Goal: Entertainment & Leisure: Browse casually

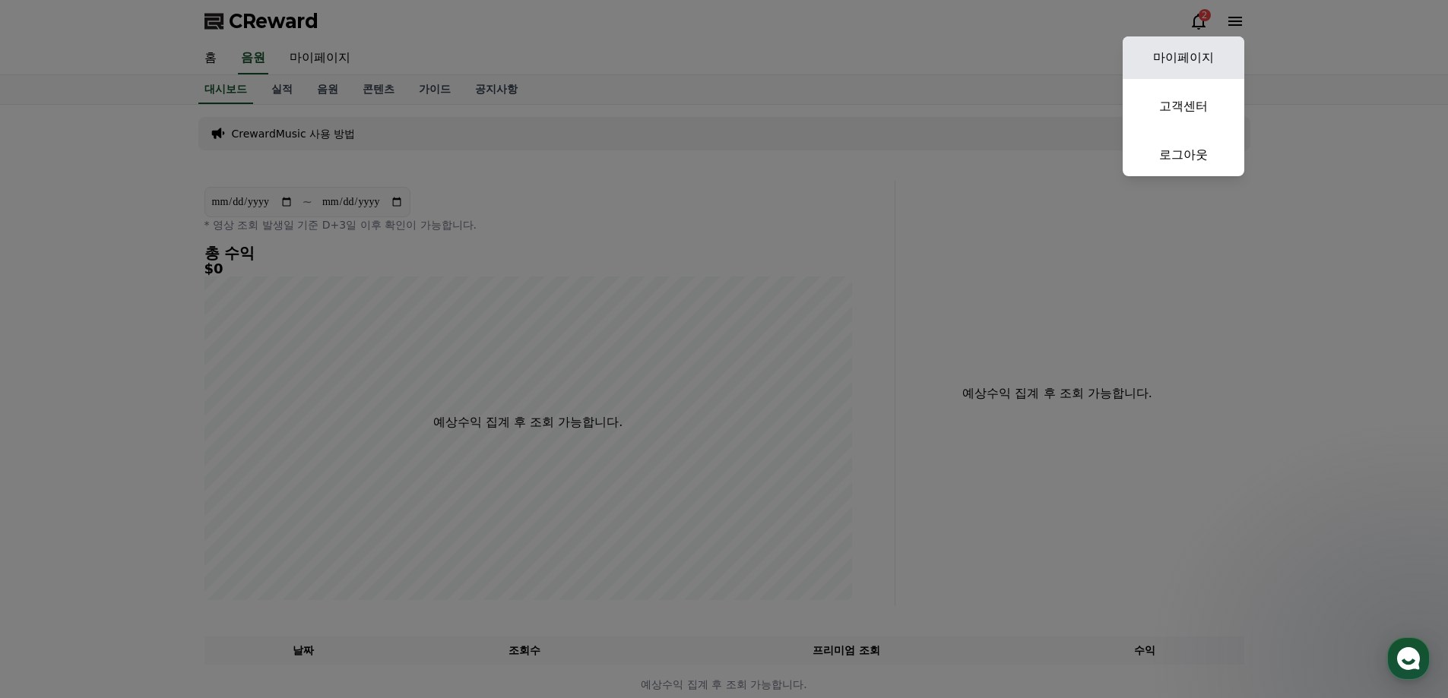
click at [1199, 45] on link "마이페이지" at bounding box center [1184, 57] width 122 height 43
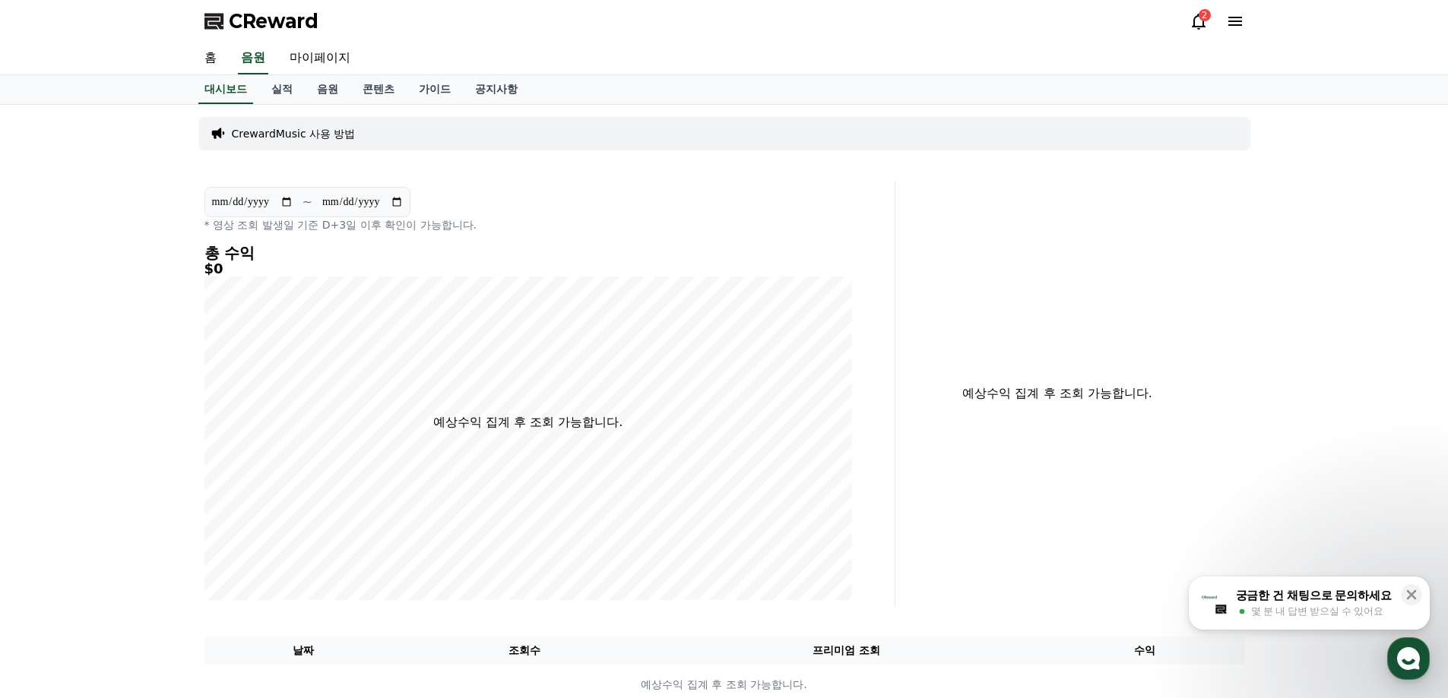
select select "**********"
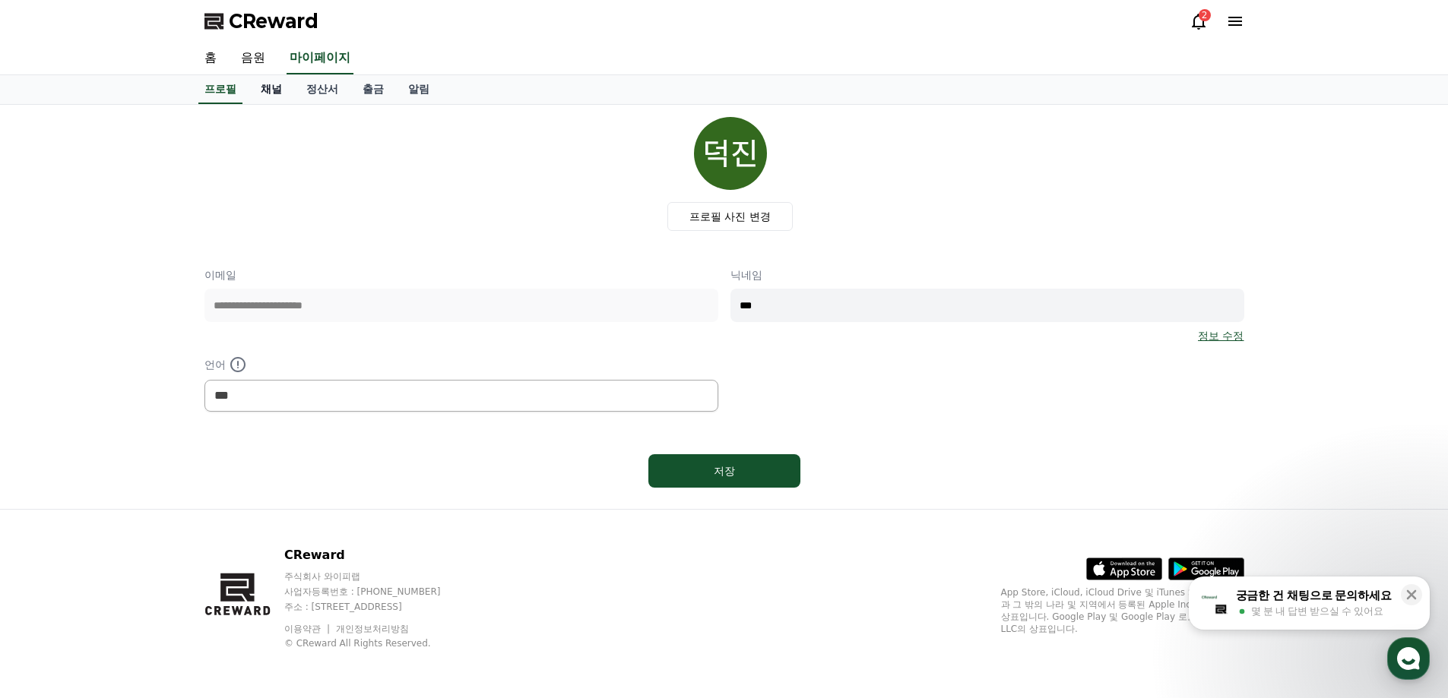
click at [271, 83] on link "채널" at bounding box center [272, 89] width 46 height 29
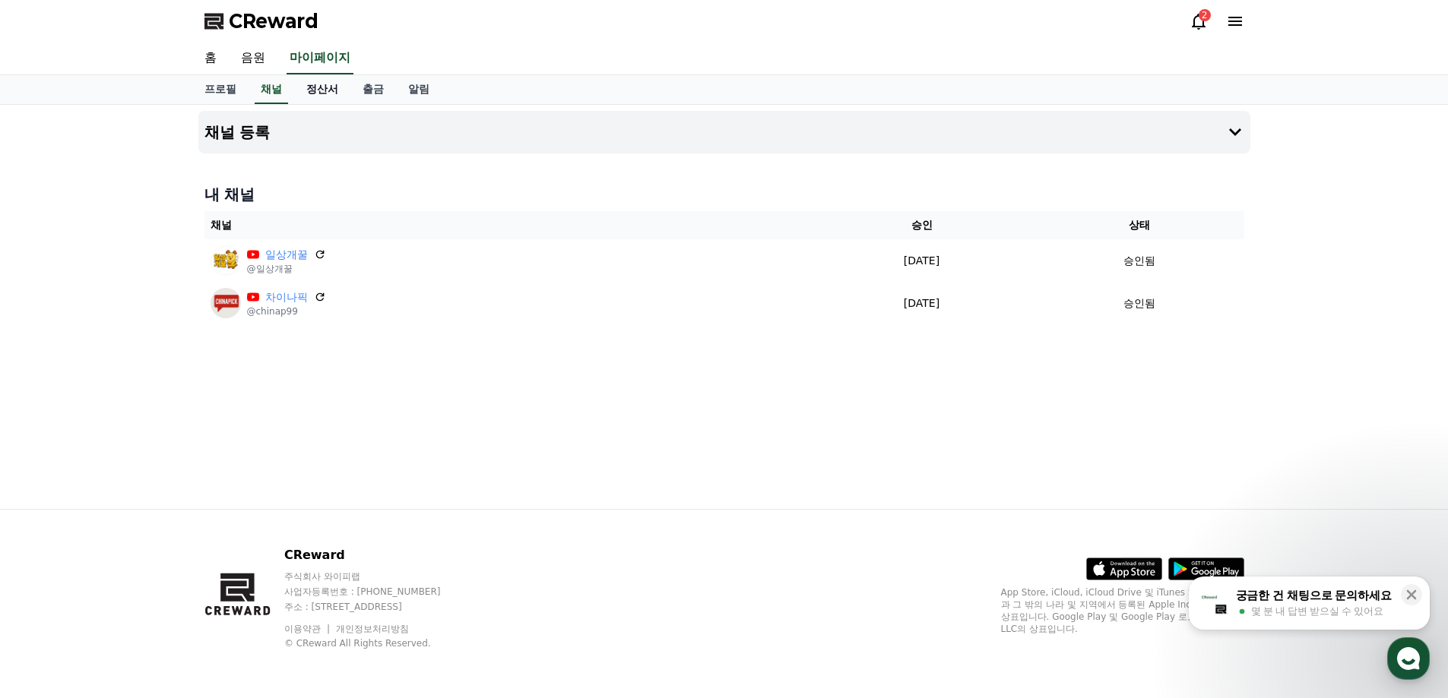
click at [324, 88] on link "정산서" at bounding box center [322, 89] width 56 height 29
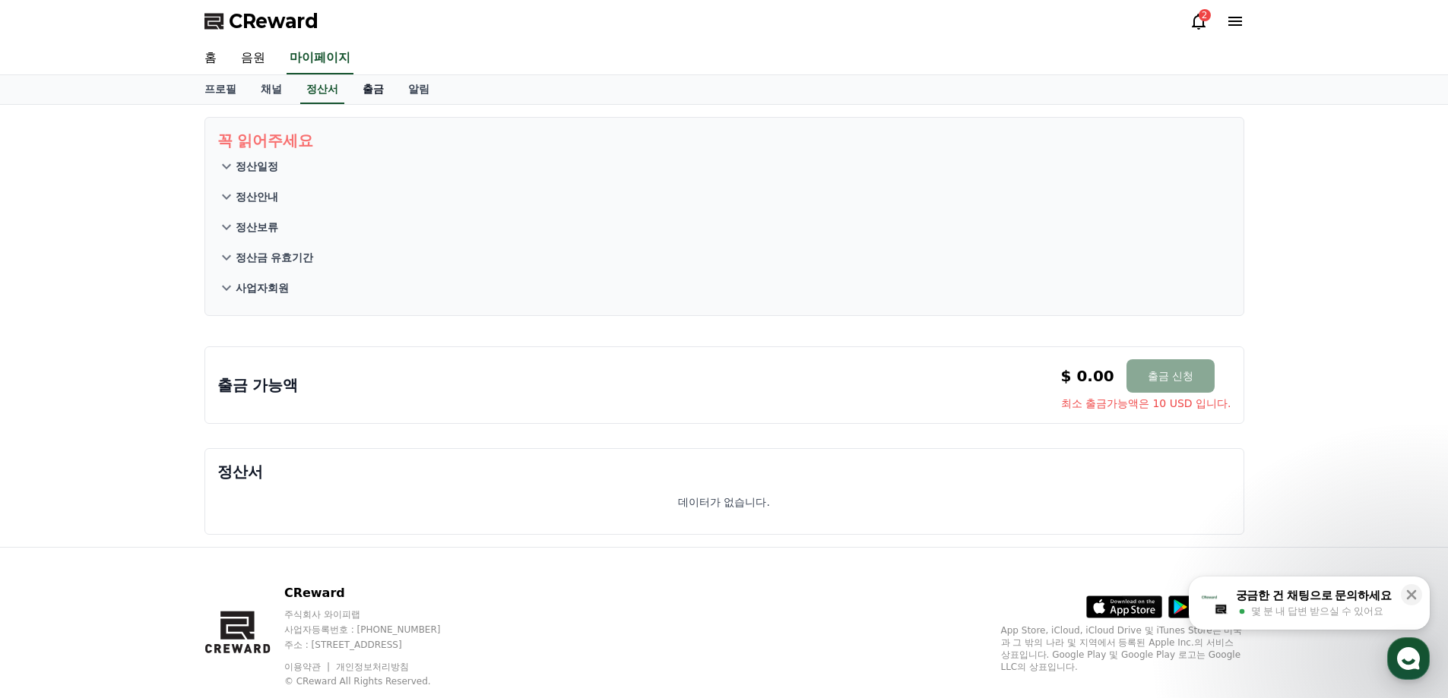
click at [369, 89] on link "출금" at bounding box center [373, 89] width 46 height 29
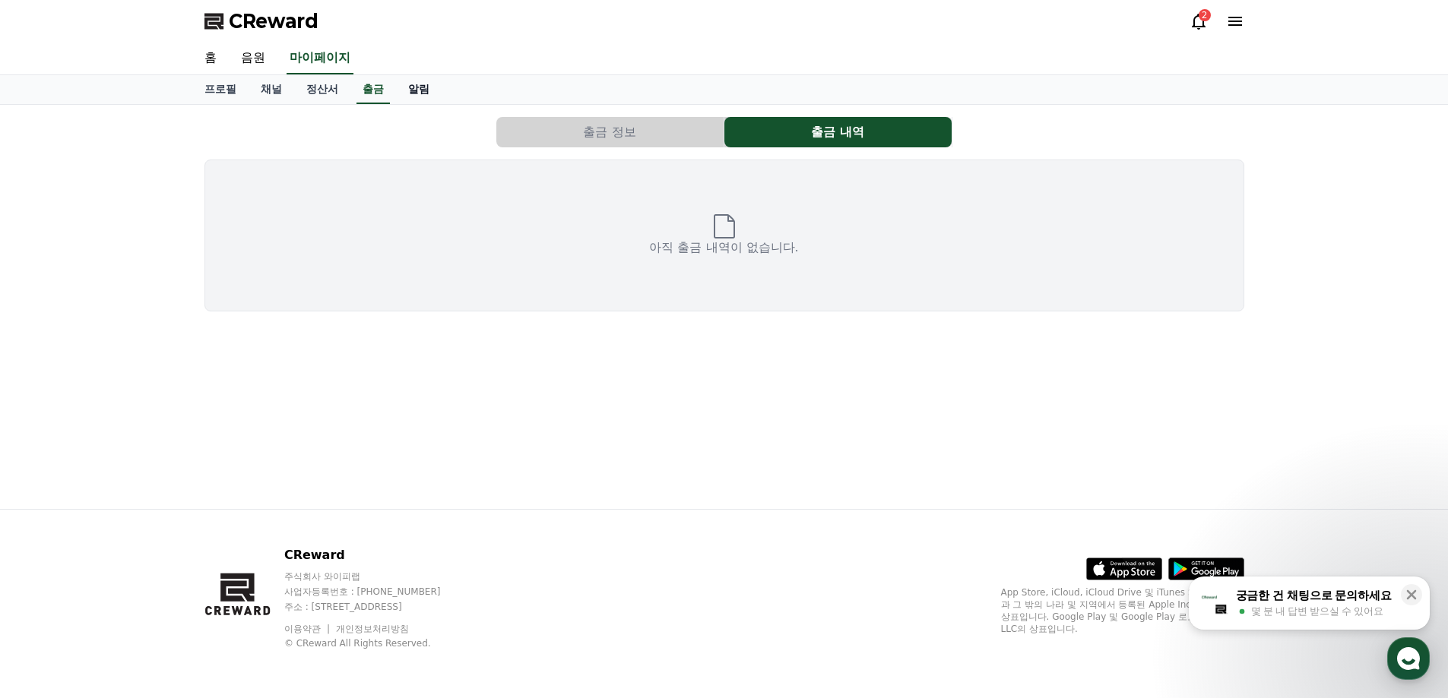
click at [427, 91] on link "알림" at bounding box center [419, 89] width 46 height 29
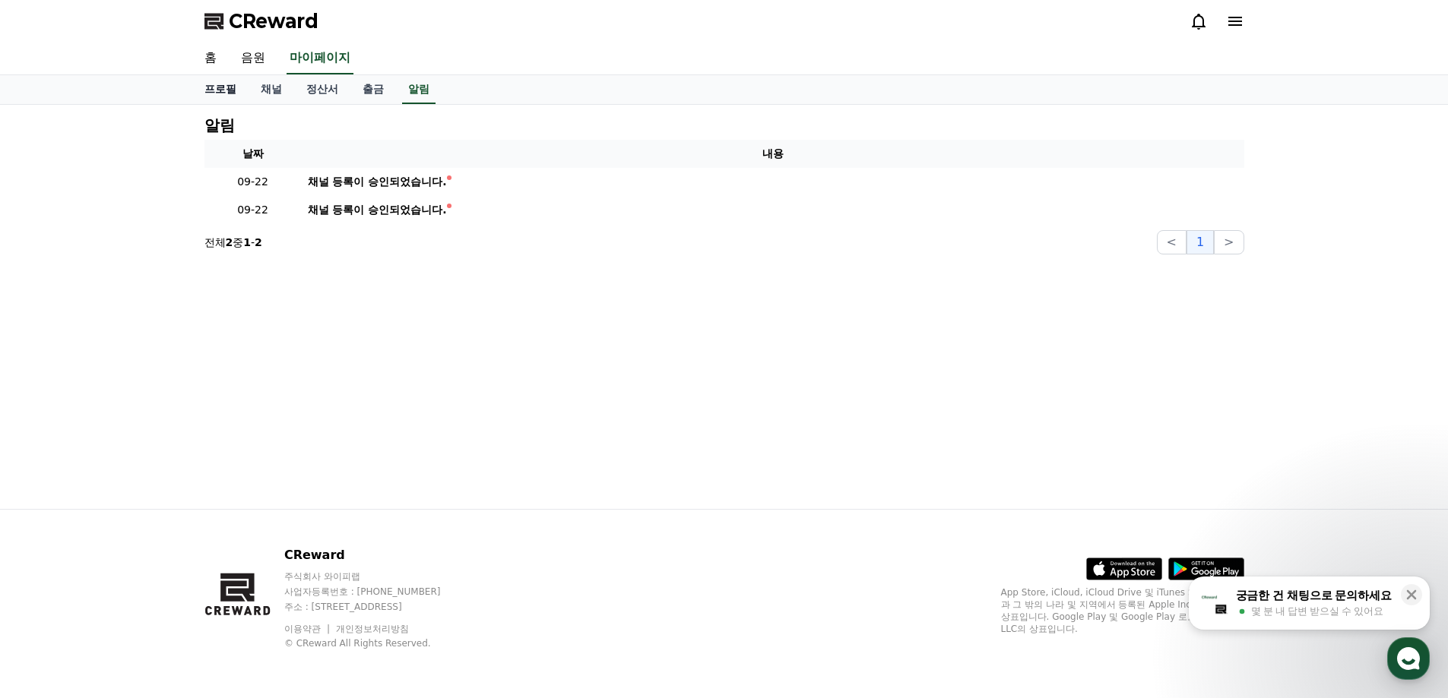
click at [204, 92] on link "프로필" at bounding box center [220, 89] width 56 height 29
select select "**********"
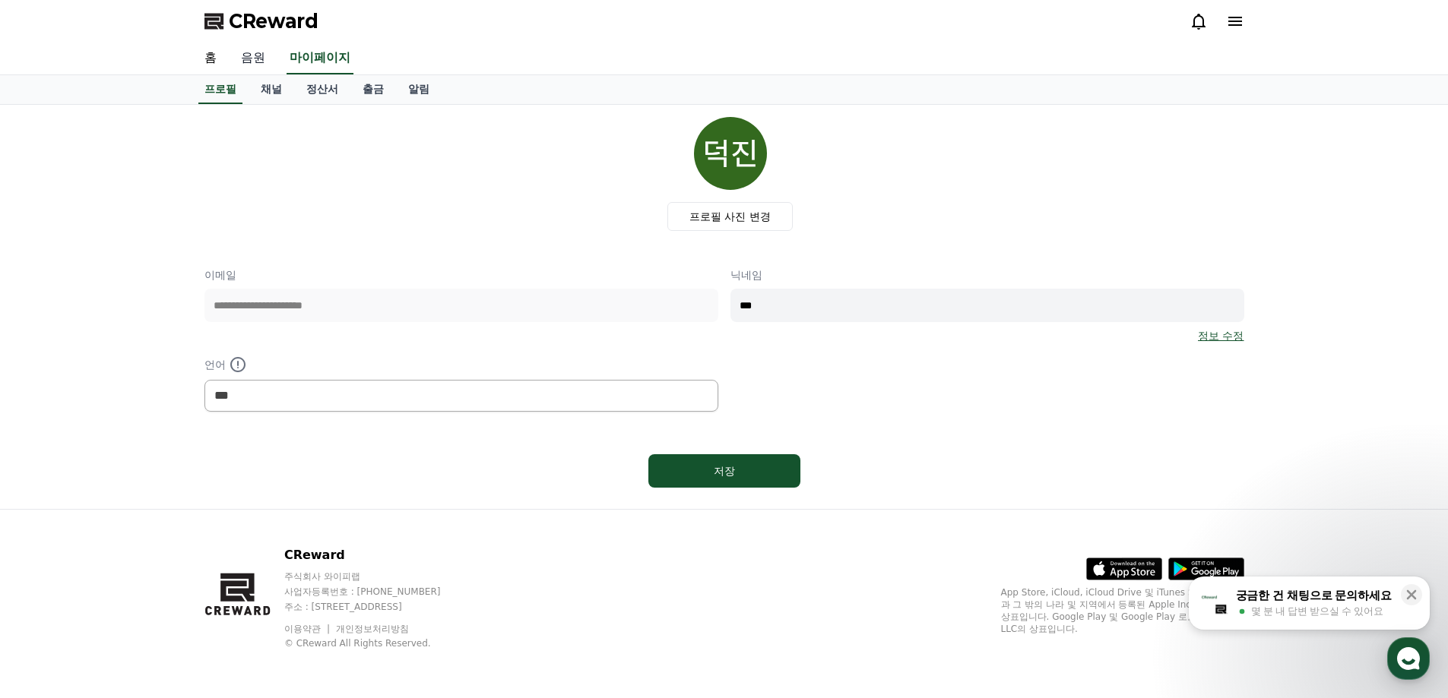
click at [254, 46] on link "음원" at bounding box center [253, 59] width 49 height 32
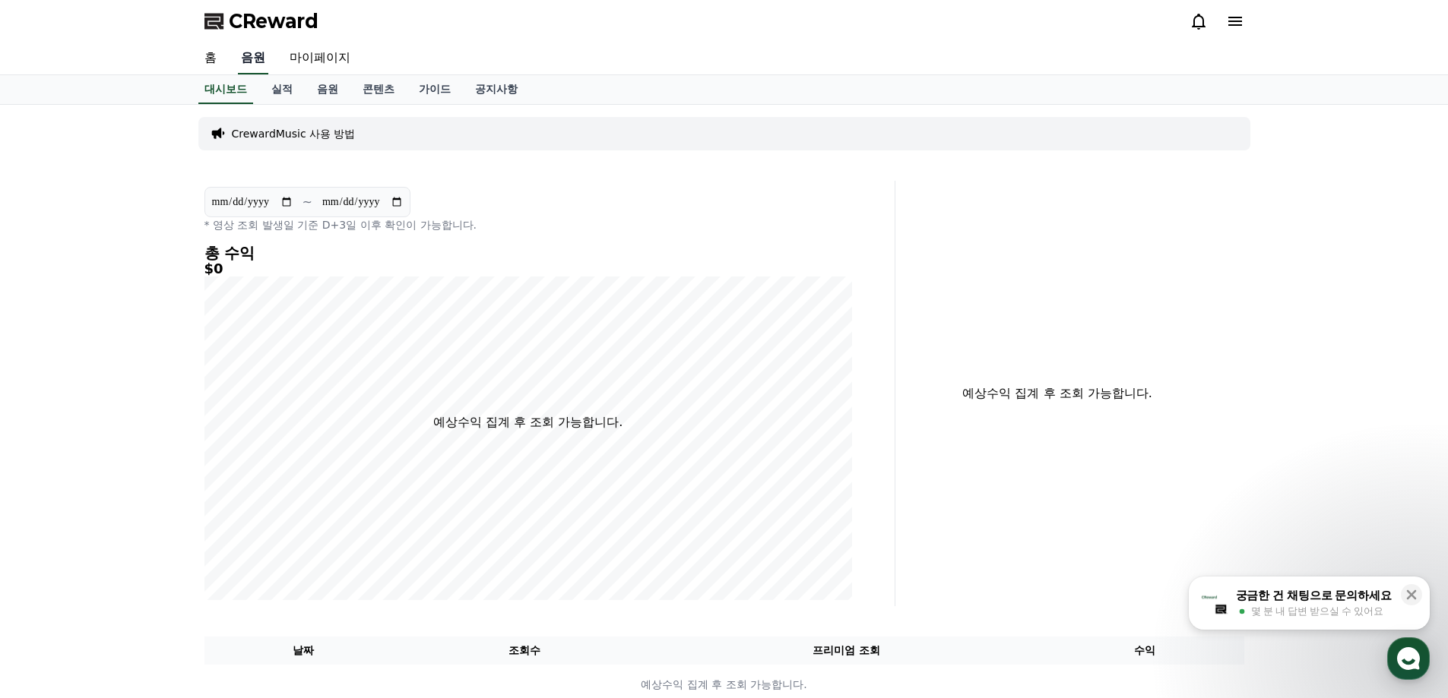
click at [250, 54] on link "음원" at bounding box center [253, 59] width 30 height 32
click at [217, 55] on link "홈" at bounding box center [210, 59] width 36 height 32
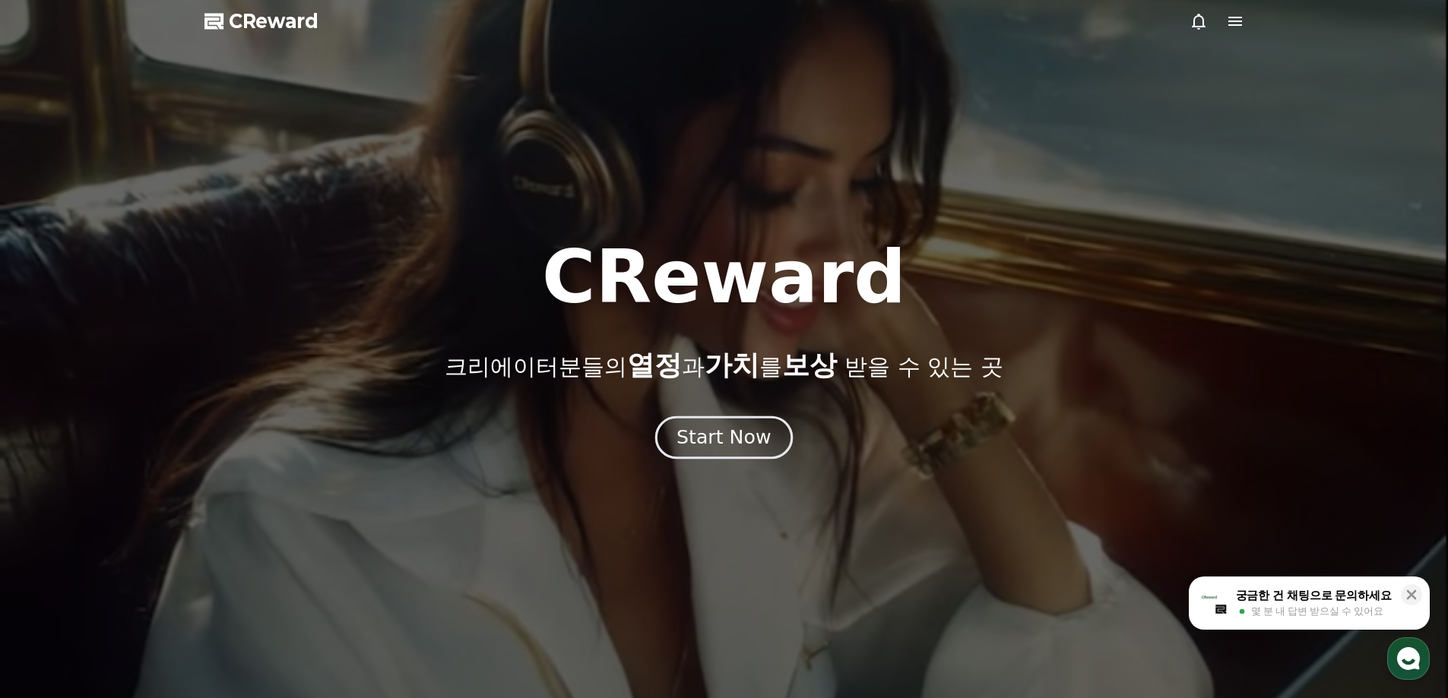
click at [720, 431] on div "Start Now" at bounding box center [723, 438] width 94 height 26
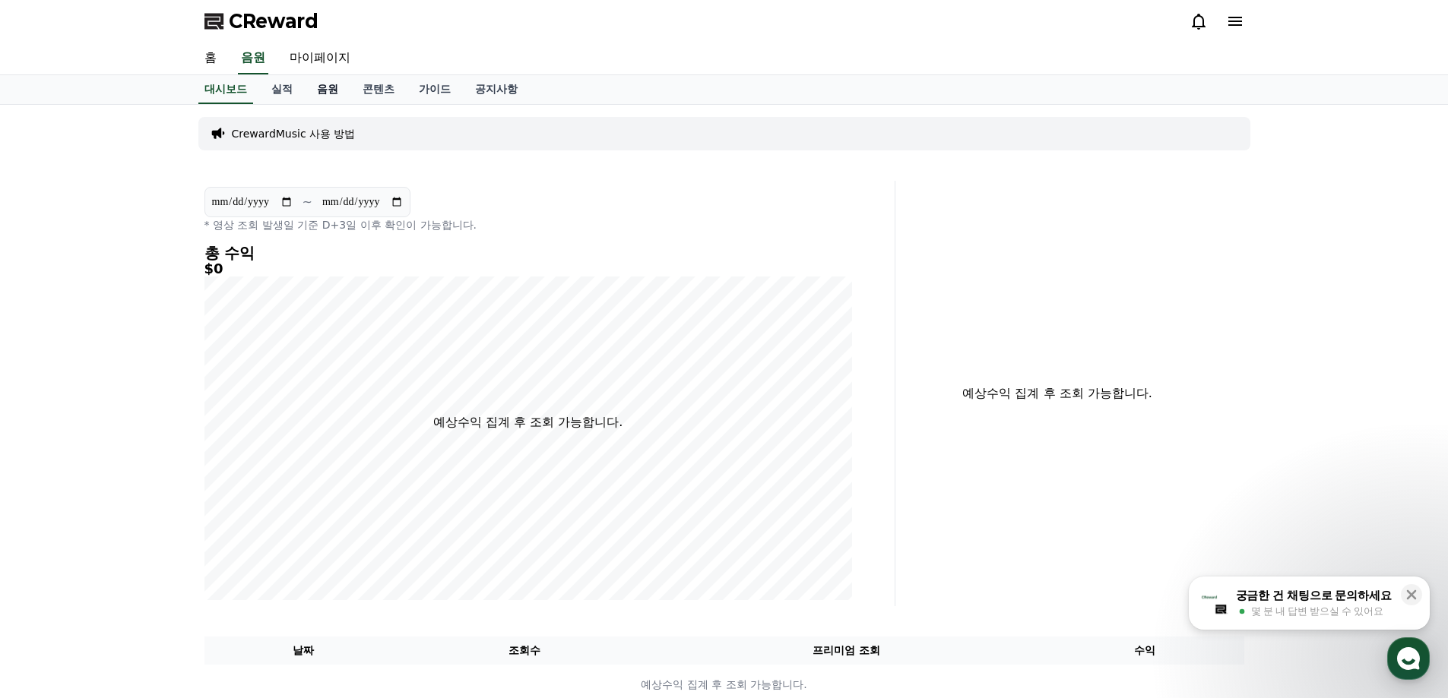
click at [341, 89] on link "음원" at bounding box center [328, 89] width 46 height 29
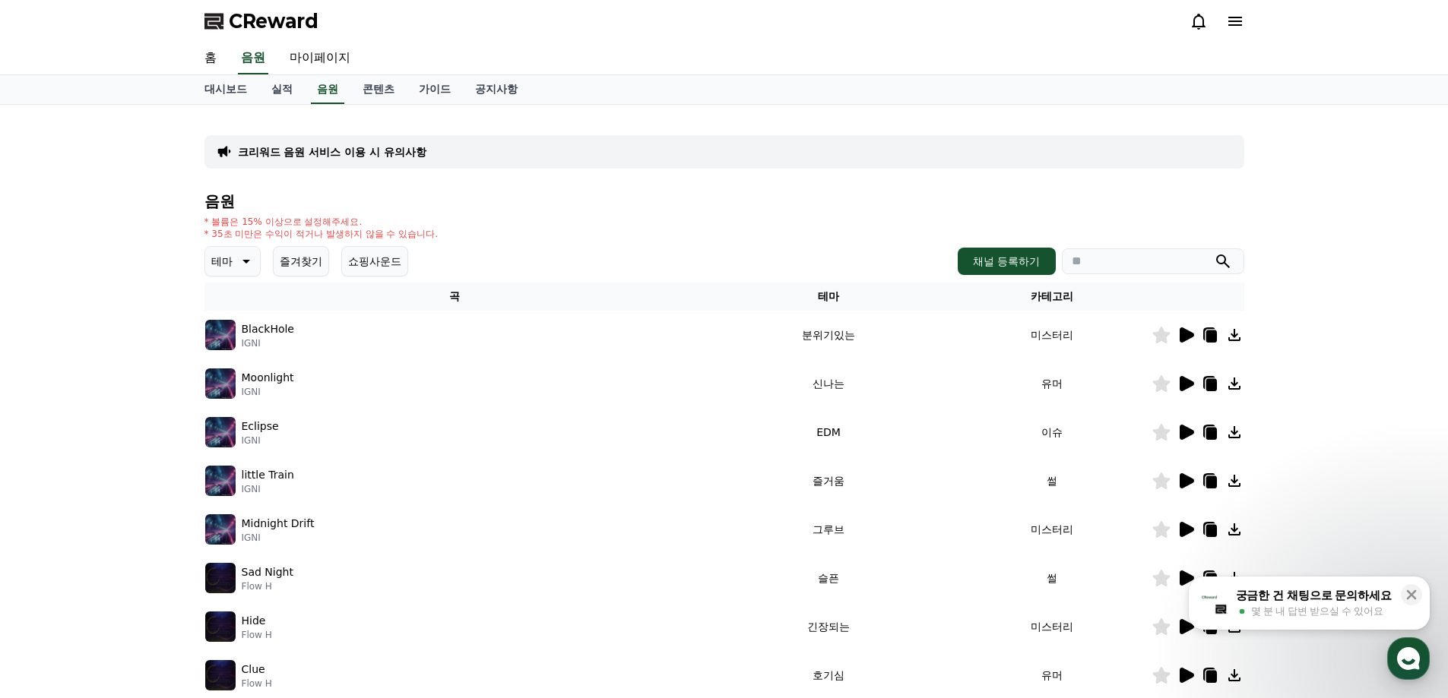
click at [1180, 337] on icon at bounding box center [1187, 335] width 14 height 15
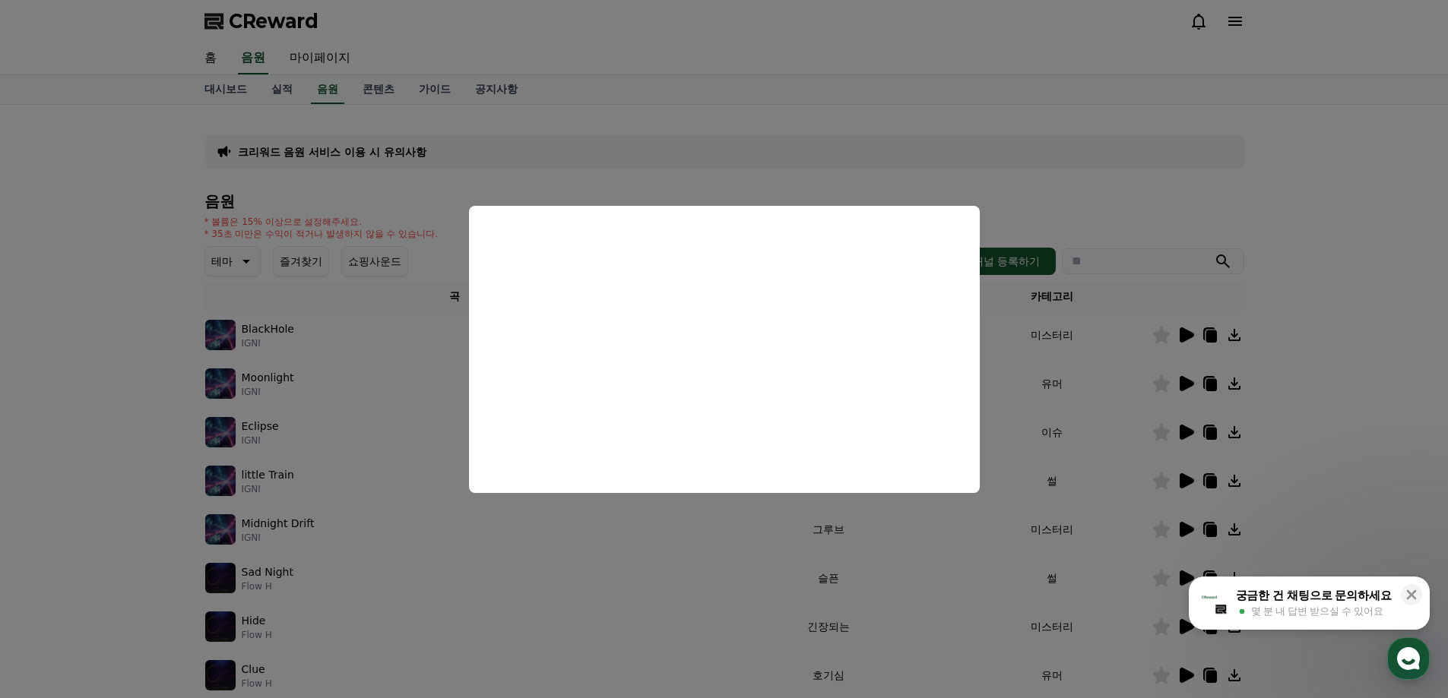
click at [566, 578] on button "close modal" at bounding box center [724, 349] width 1448 height 698
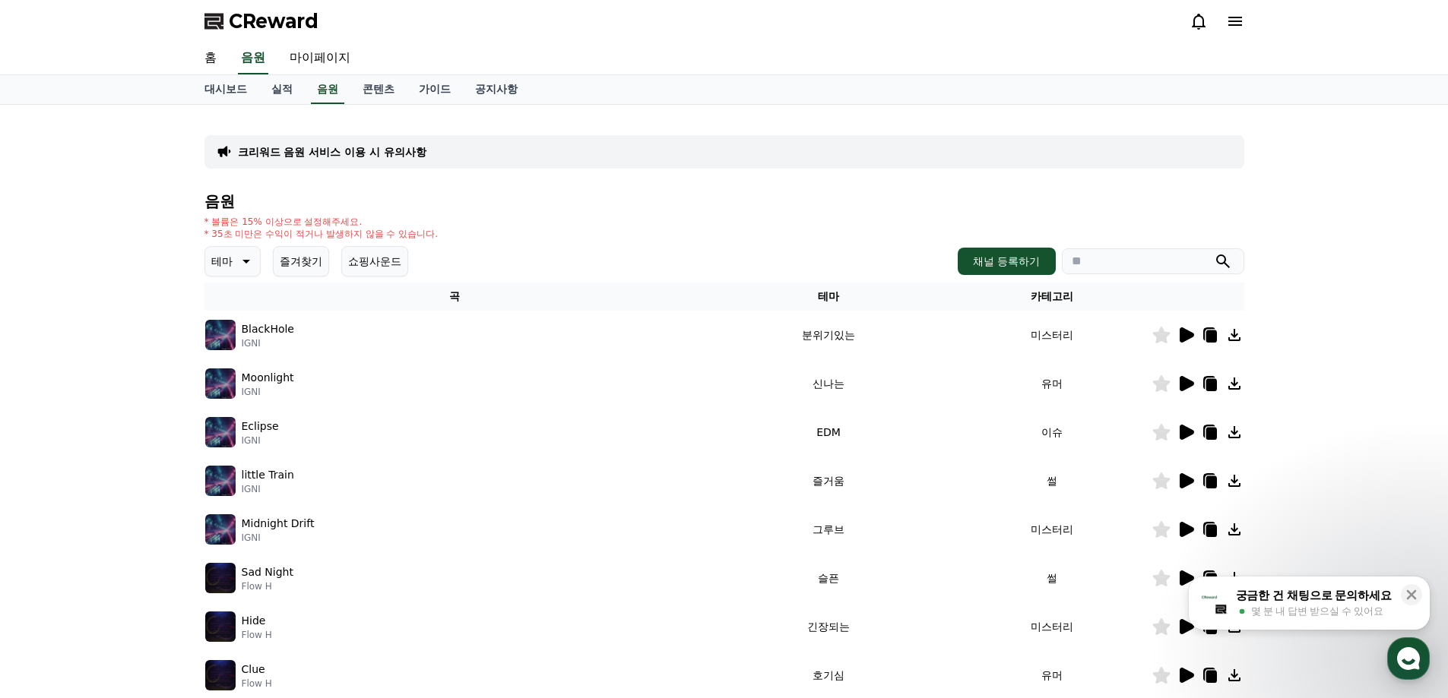
click at [253, 378] on p "Moonlight" at bounding box center [268, 378] width 52 height 16
click at [1189, 382] on icon at bounding box center [1187, 383] width 14 height 15
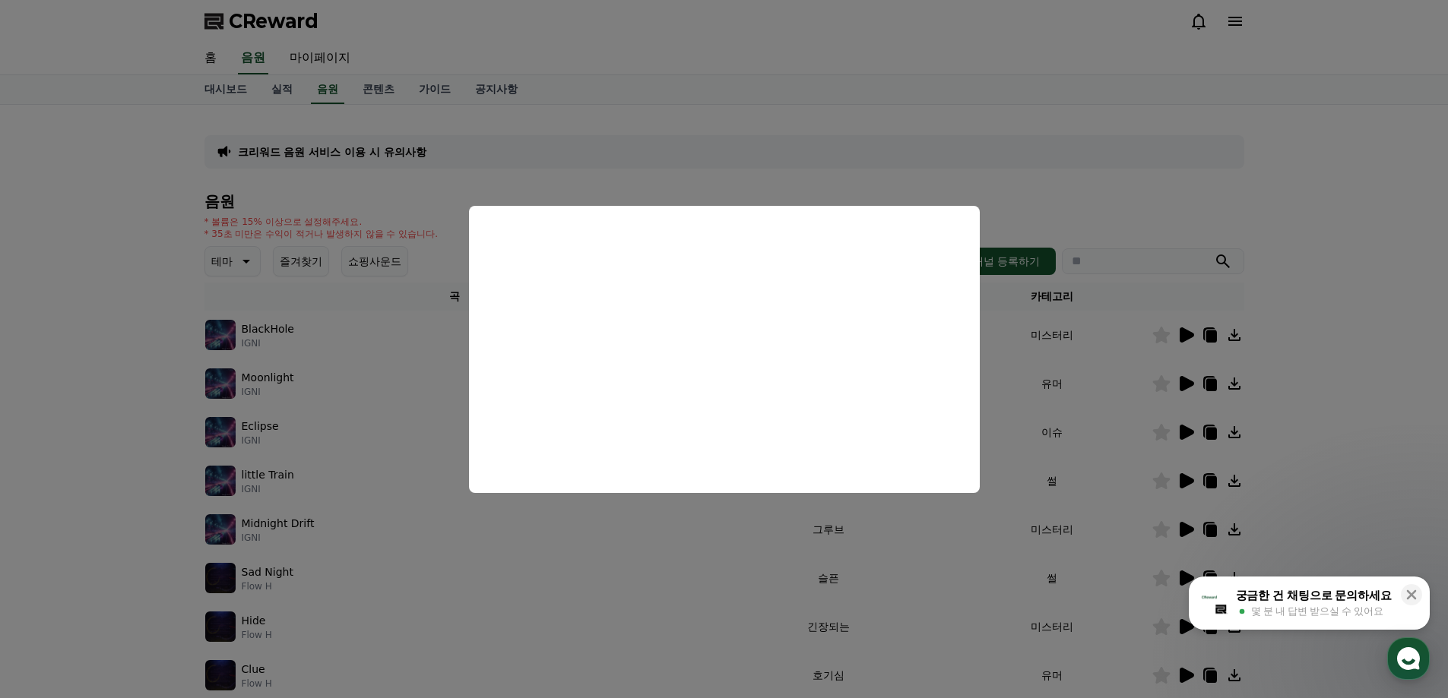
click at [1123, 169] on button "close modal" at bounding box center [724, 349] width 1448 height 698
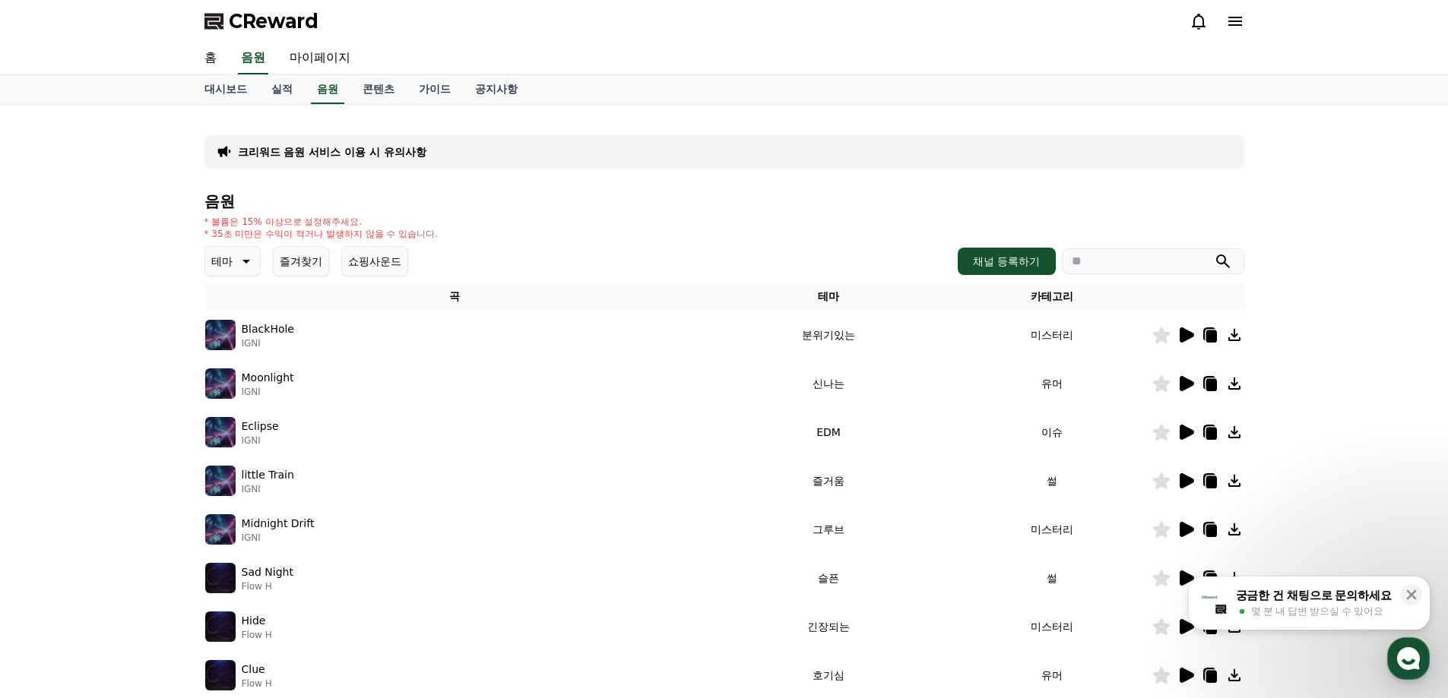
click at [1186, 430] on icon at bounding box center [1187, 432] width 14 height 15
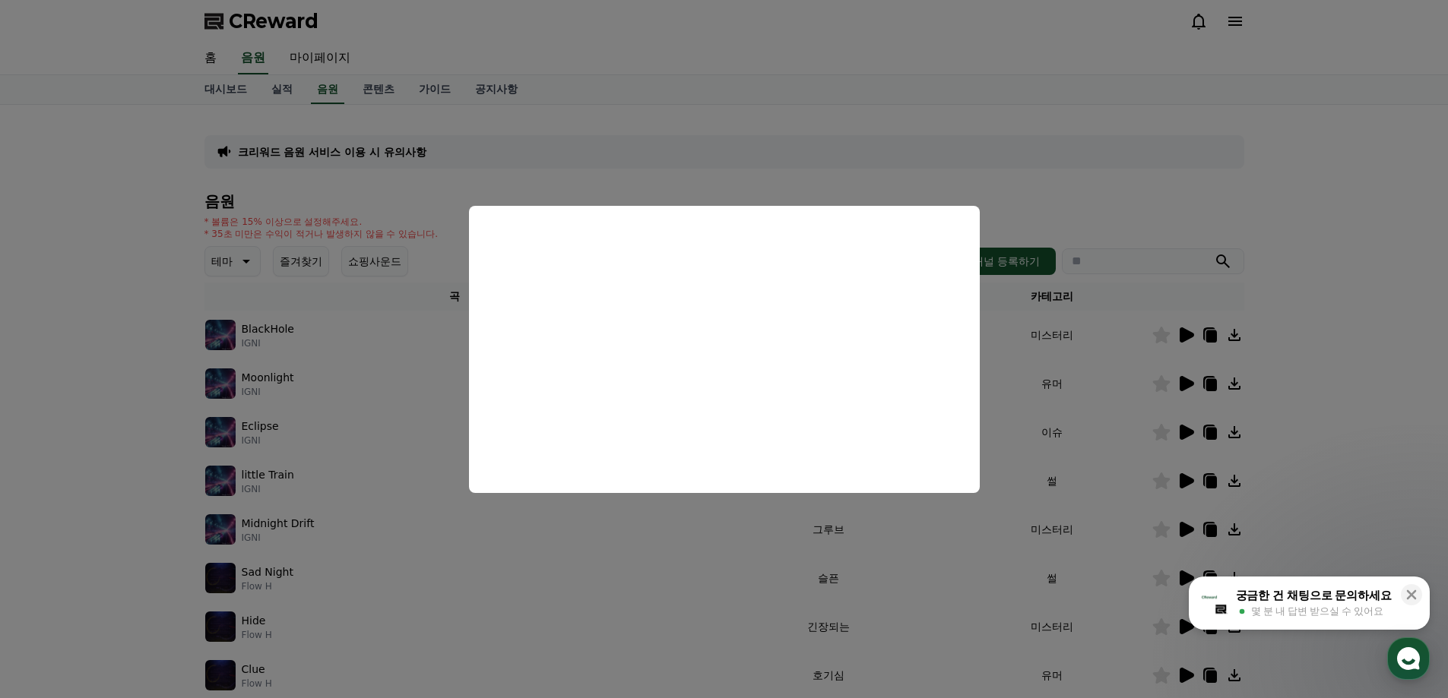
click at [1358, 486] on button "close modal" at bounding box center [724, 349] width 1448 height 698
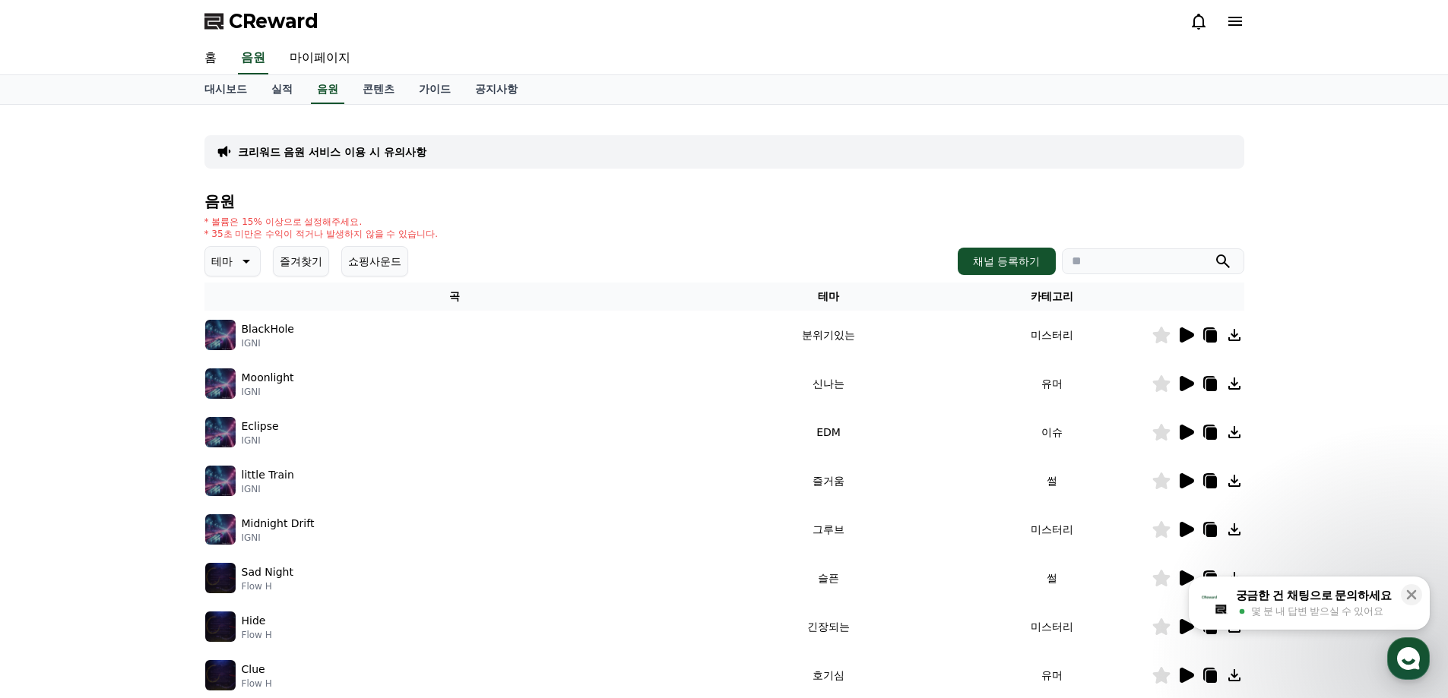
click at [1182, 482] on icon at bounding box center [1187, 480] width 14 height 15
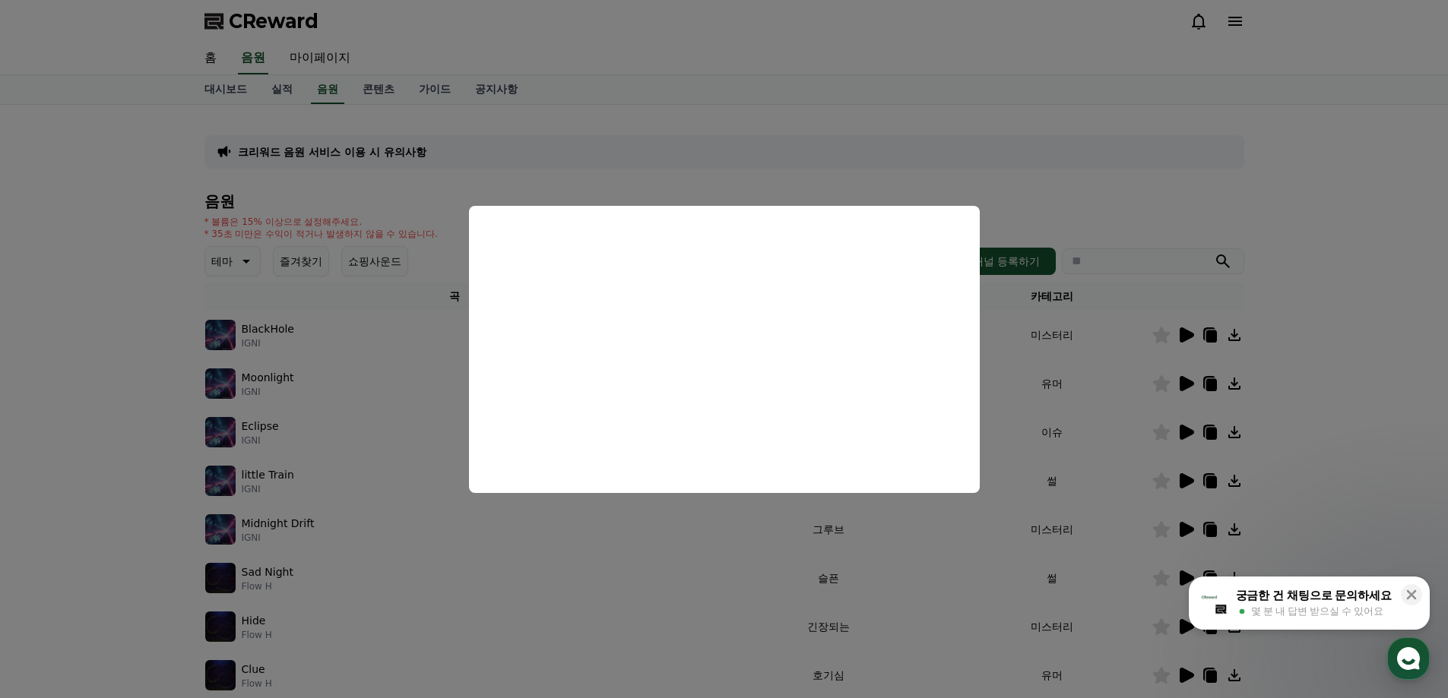
click at [1029, 546] on button "close modal" at bounding box center [724, 349] width 1448 height 698
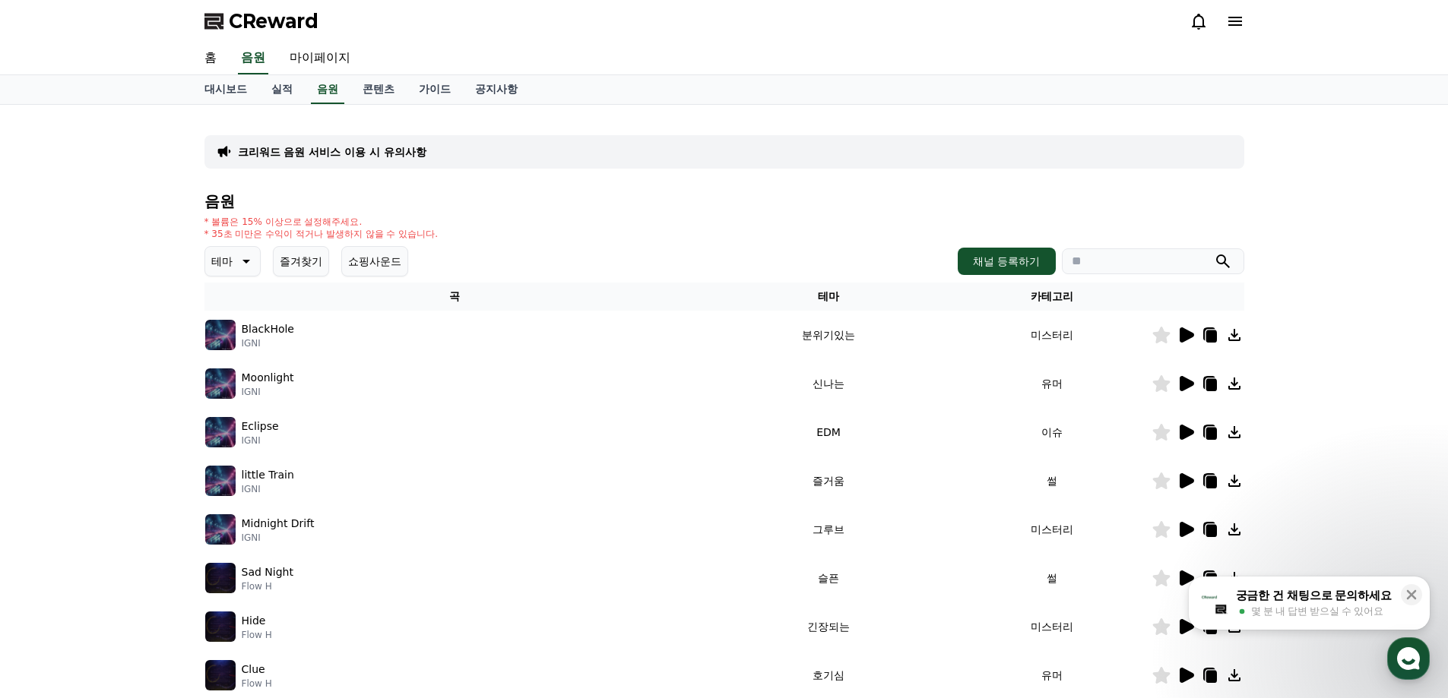
click at [1184, 574] on icon at bounding box center [1187, 578] width 14 height 15
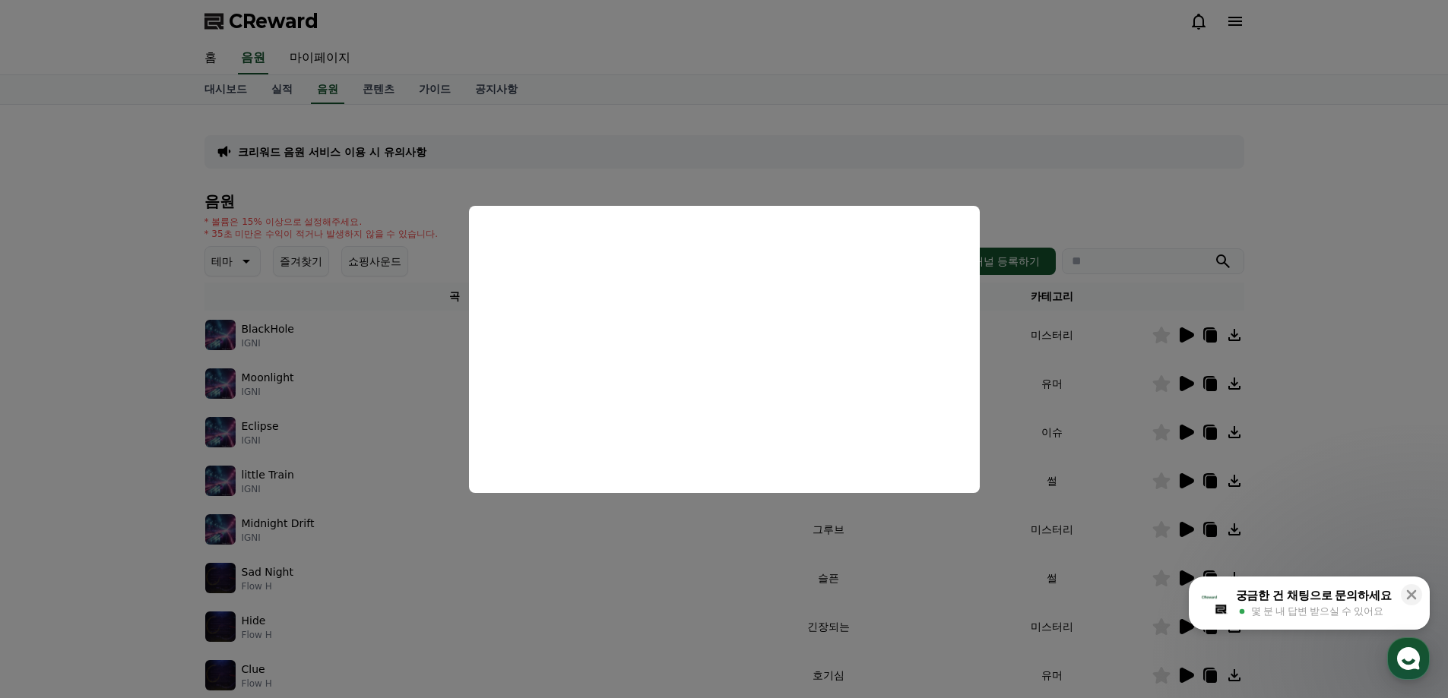
click at [819, 587] on button "close modal" at bounding box center [724, 349] width 1448 height 698
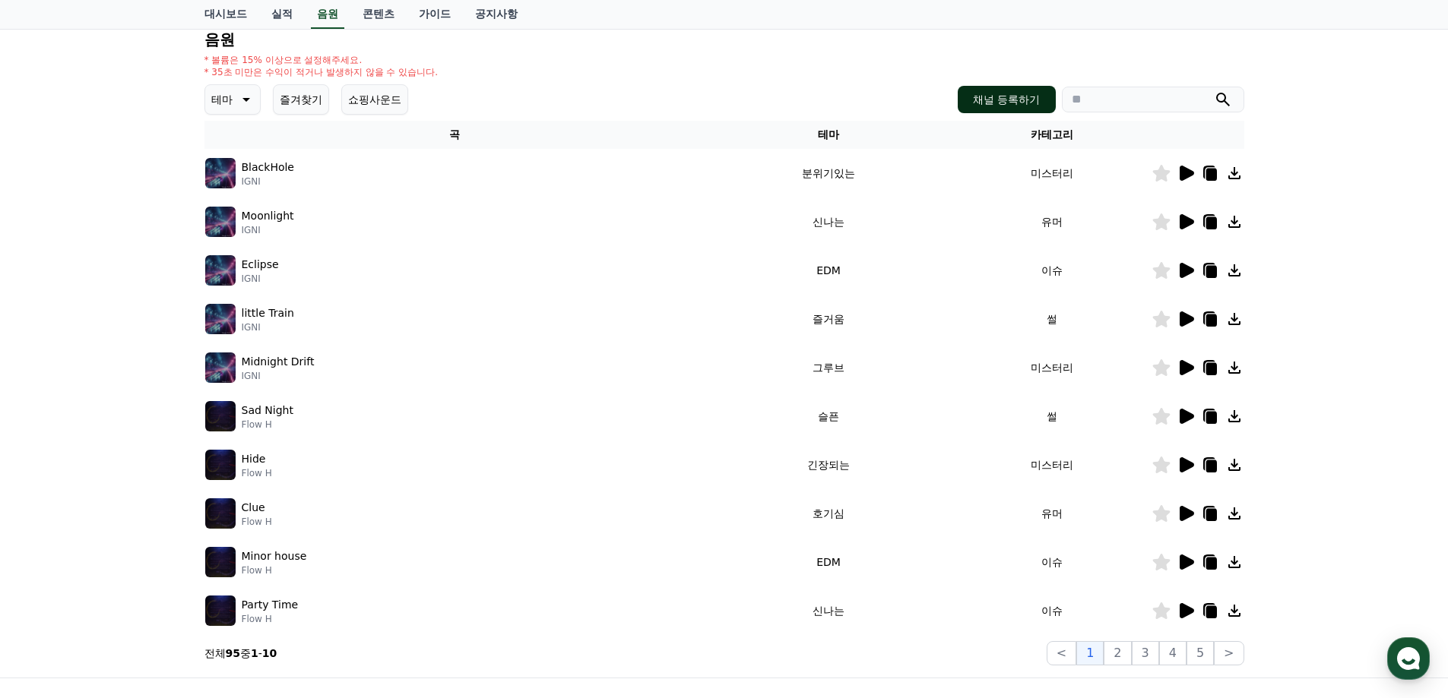
scroll to position [76, 0]
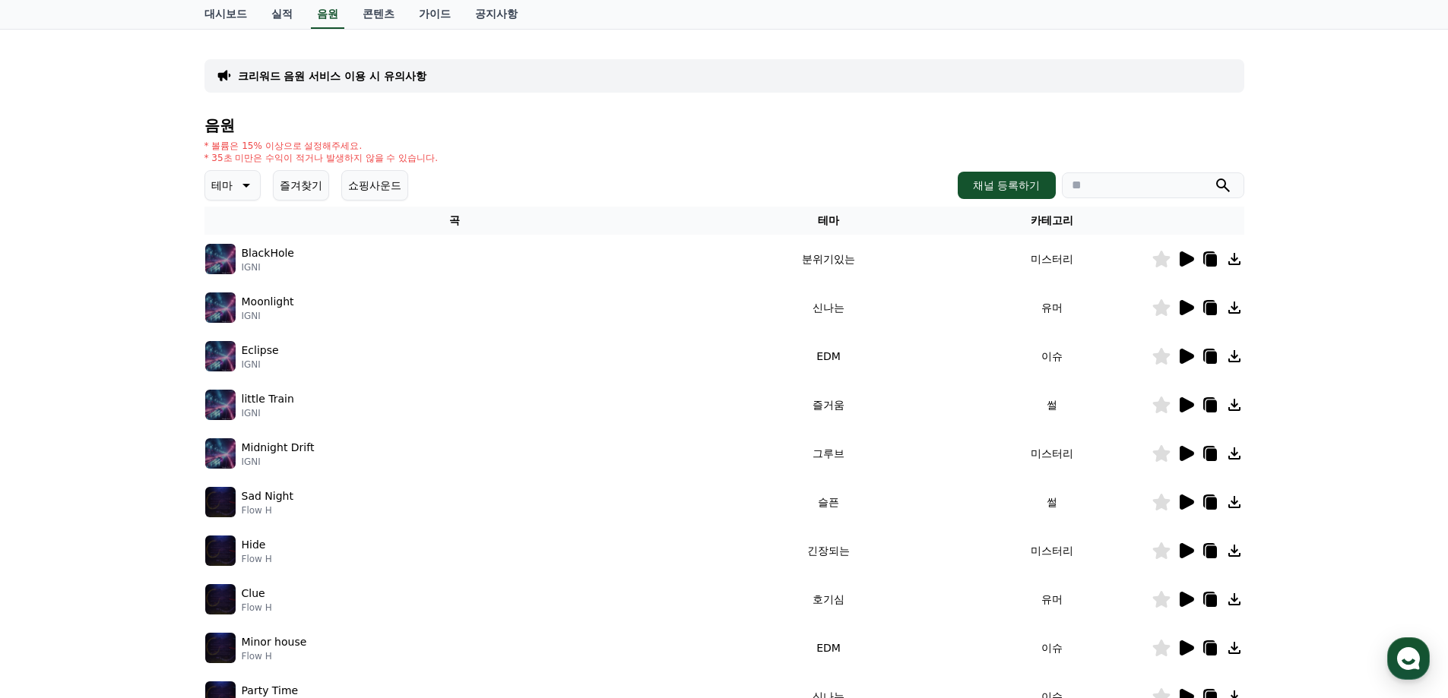
click at [243, 188] on icon at bounding box center [245, 185] width 18 height 18
click at [440, 194] on div "테마 테마 전체 환상적인 호기심 어두운 밝은 통통튀는 신나는 반전 웅장한 드라마틱 즐거움 분위기있는 EDM 그루브 슬픈 잔잔한 귀여운 감동적인…" at bounding box center [724, 185] width 1040 height 30
click at [223, 226] on button "전체" at bounding box center [223, 225] width 33 height 33
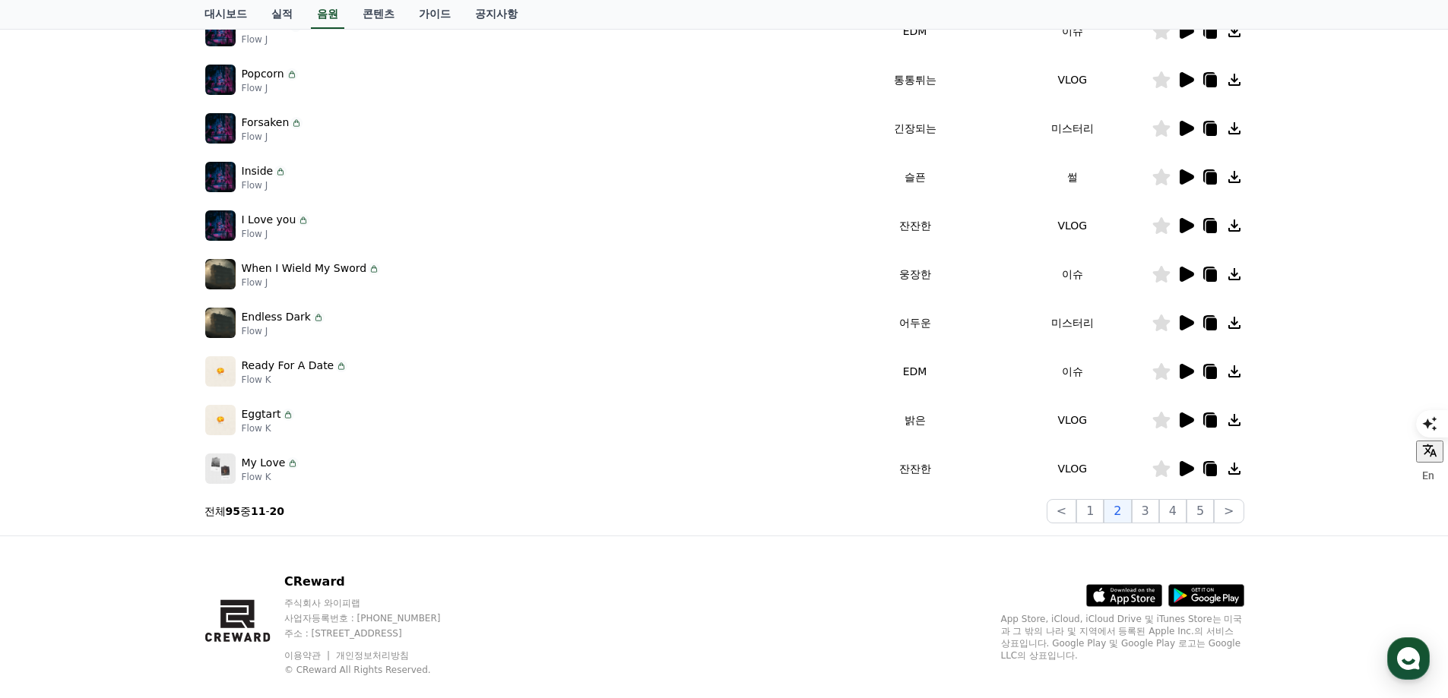
click at [1187, 372] on icon at bounding box center [1187, 371] width 14 height 15
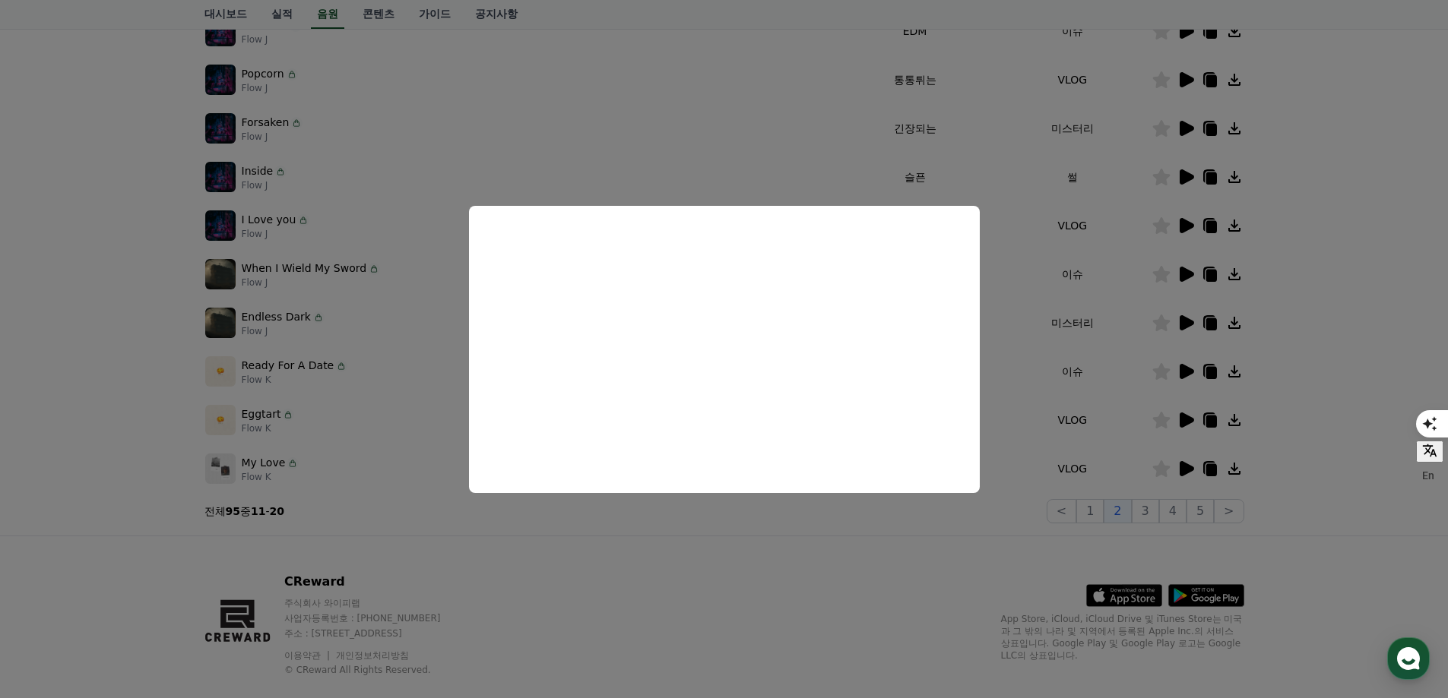
click at [1366, 290] on button "close modal" at bounding box center [724, 349] width 1448 height 698
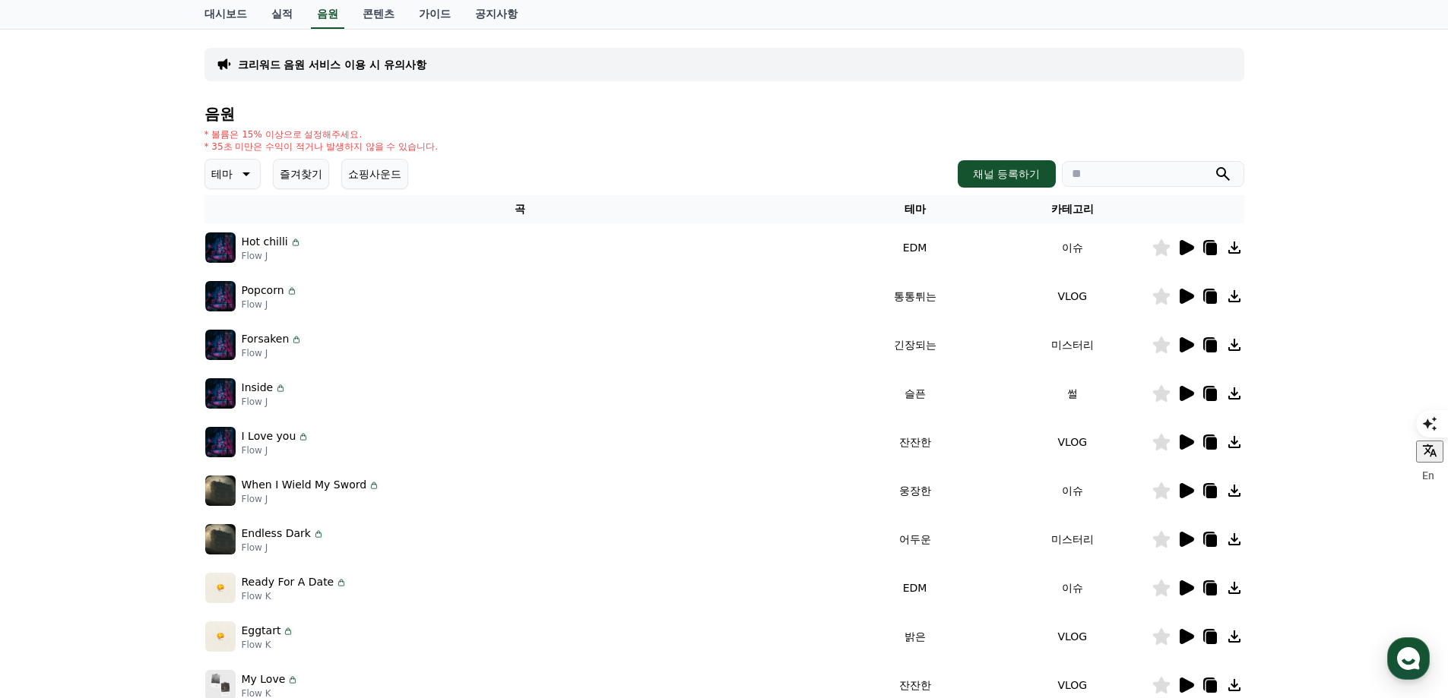
scroll to position [76, 0]
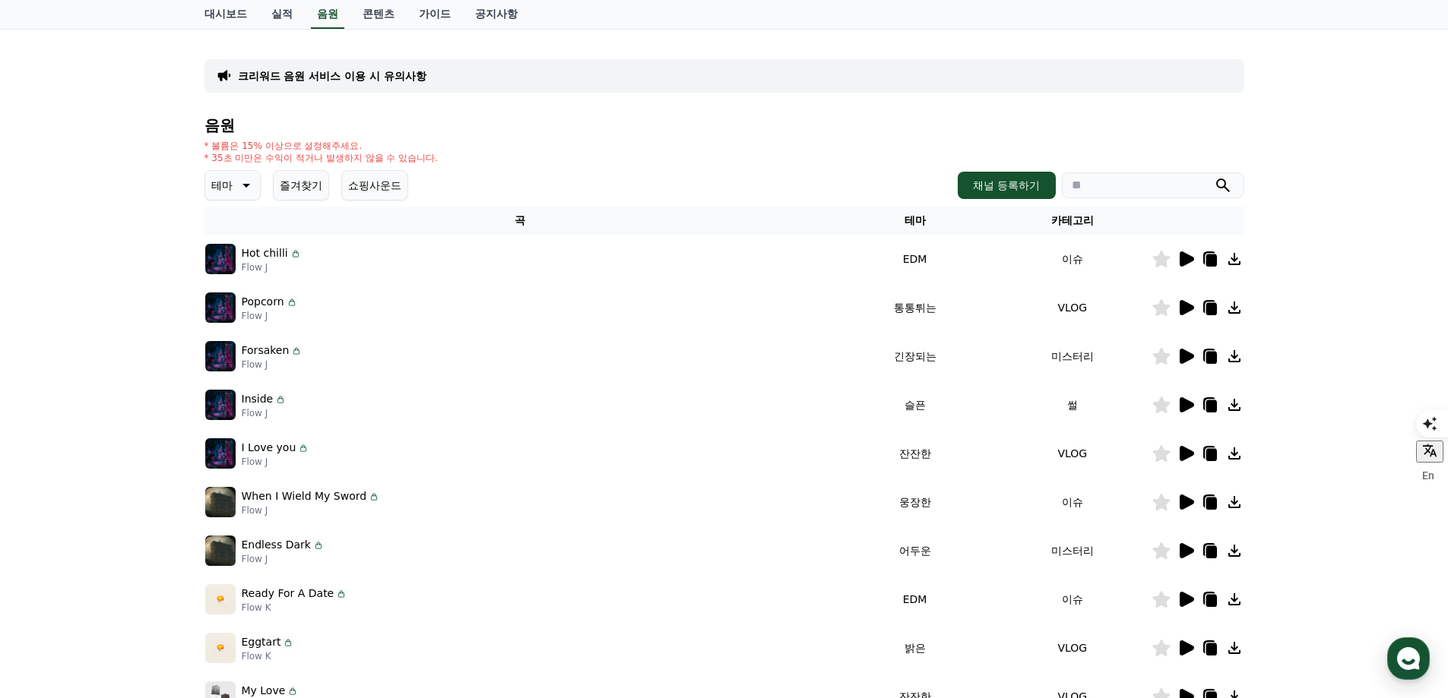
click at [1185, 404] on icon at bounding box center [1187, 404] width 14 height 15
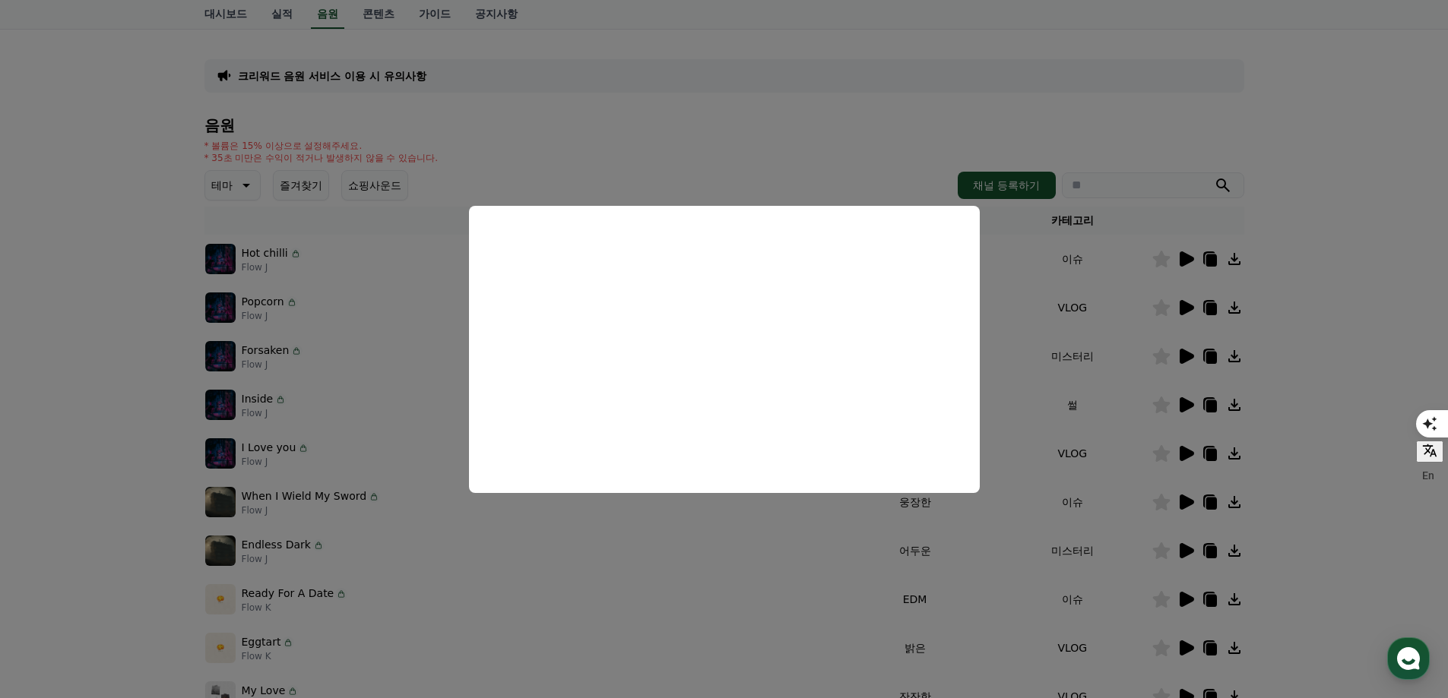
click at [1276, 362] on button "close modal" at bounding box center [724, 349] width 1448 height 698
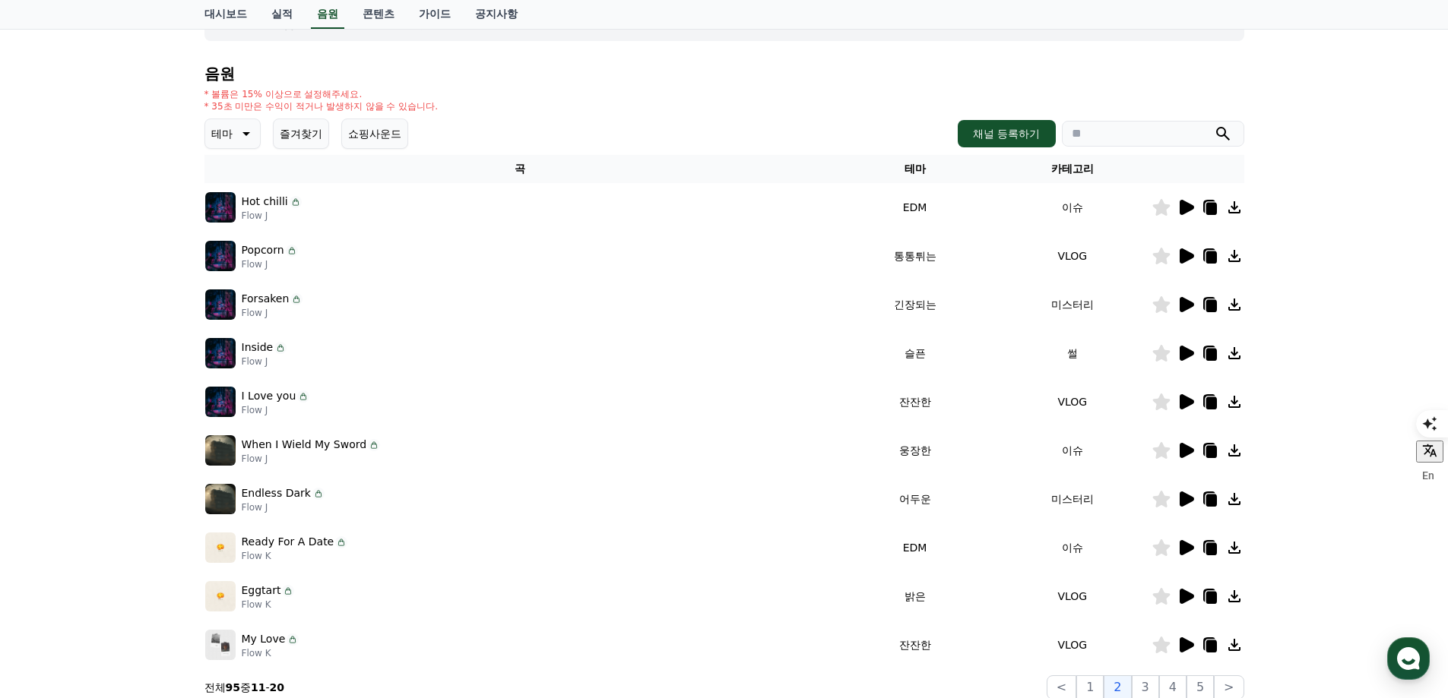
scroll to position [152, 0]
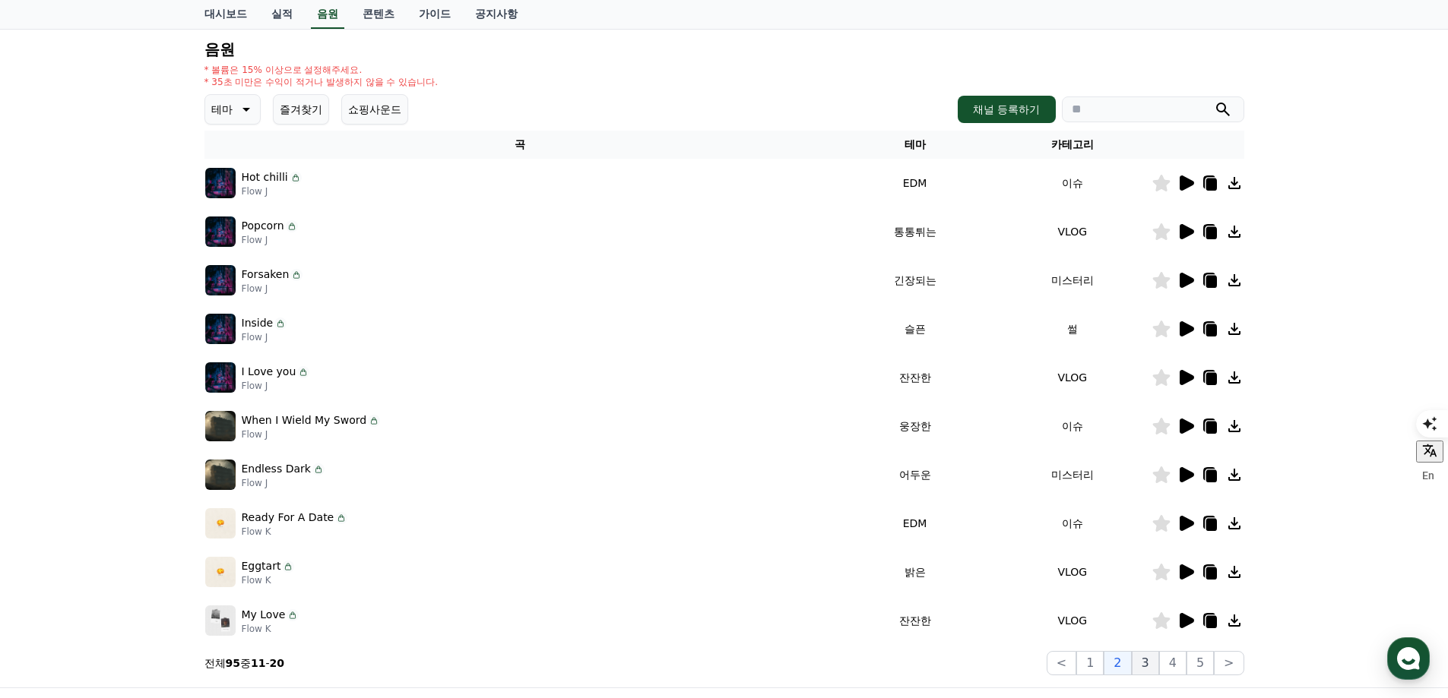
click at [1142, 664] on button "3" at bounding box center [1145, 663] width 27 height 24
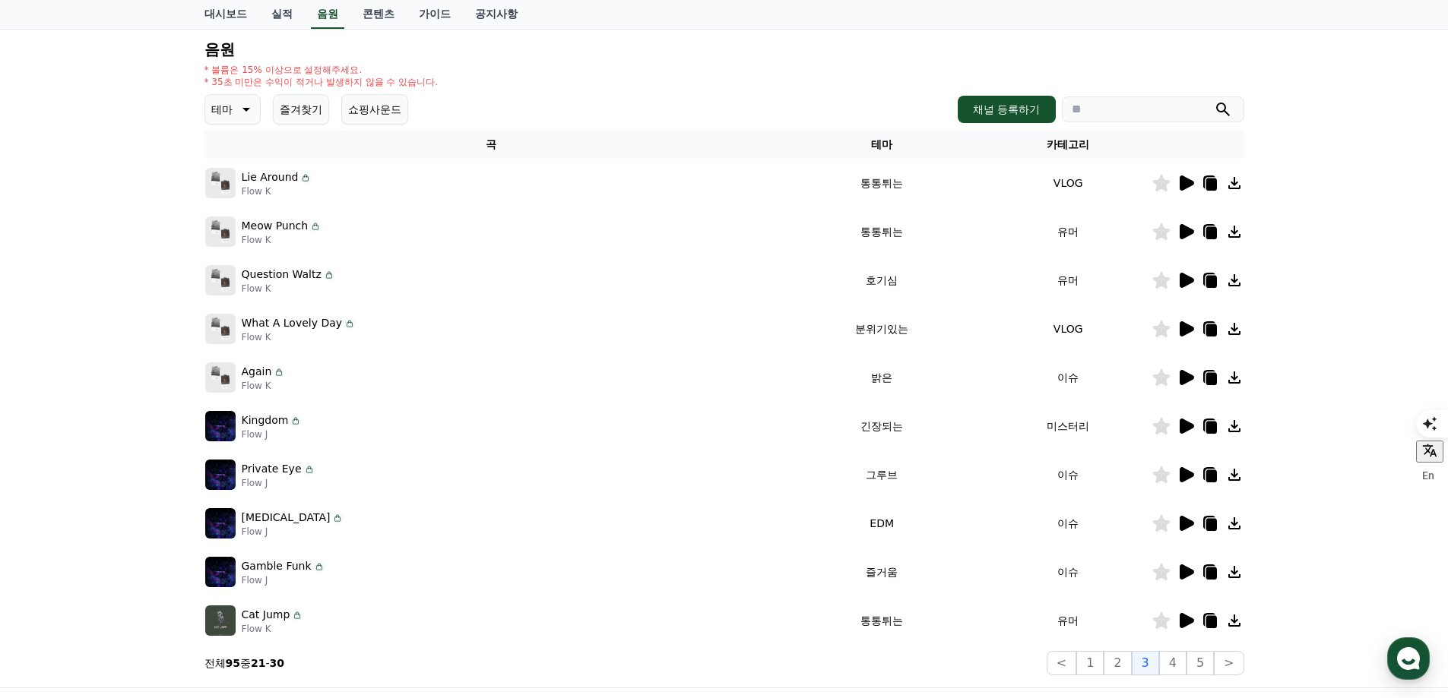
click at [1183, 473] on icon at bounding box center [1187, 474] width 14 height 15
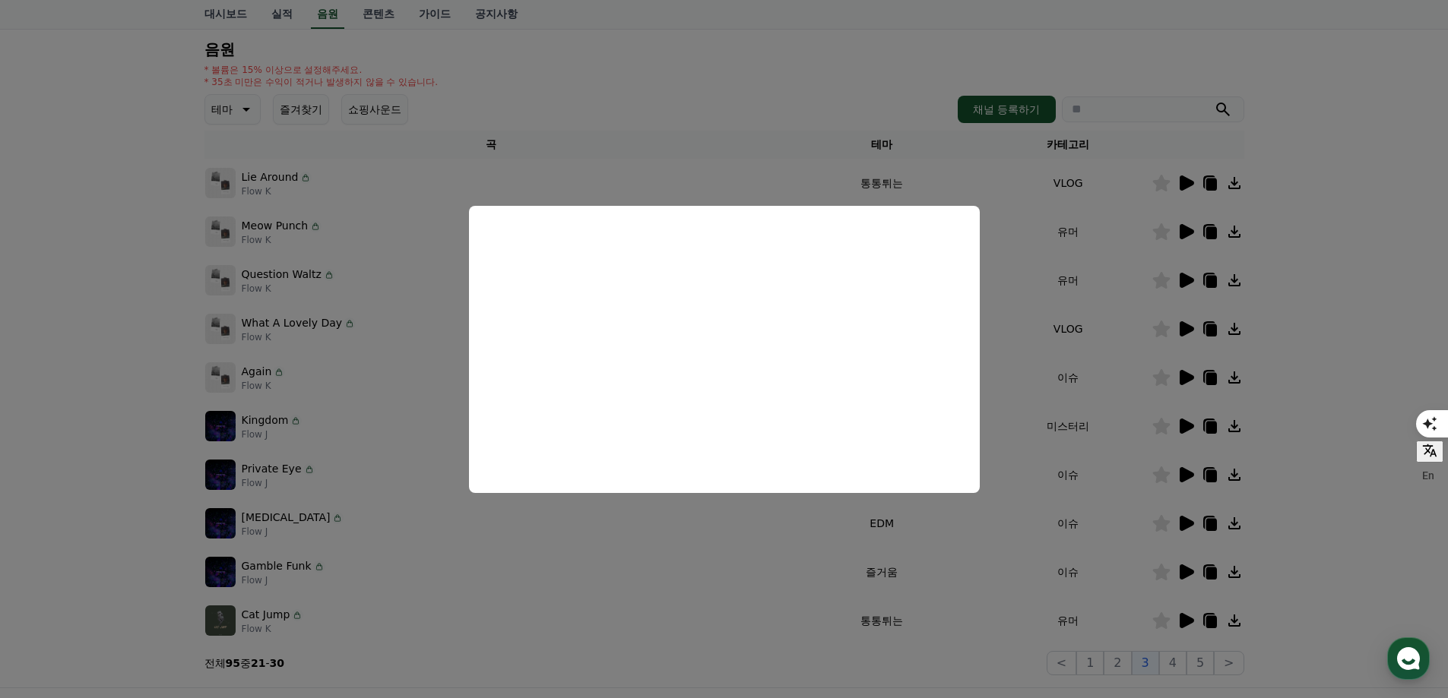
click at [1329, 271] on button "close modal" at bounding box center [724, 349] width 1448 height 698
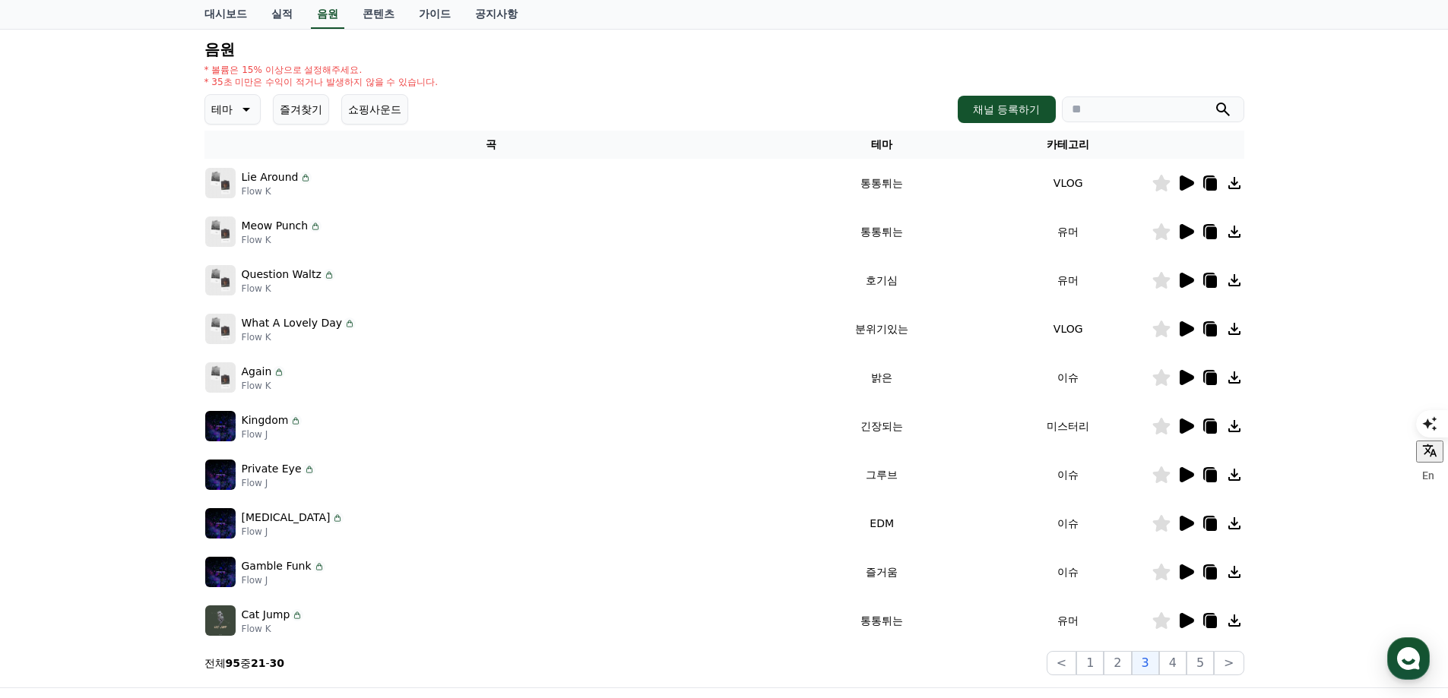
click at [1187, 176] on icon at bounding box center [1185, 183] width 18 height 18
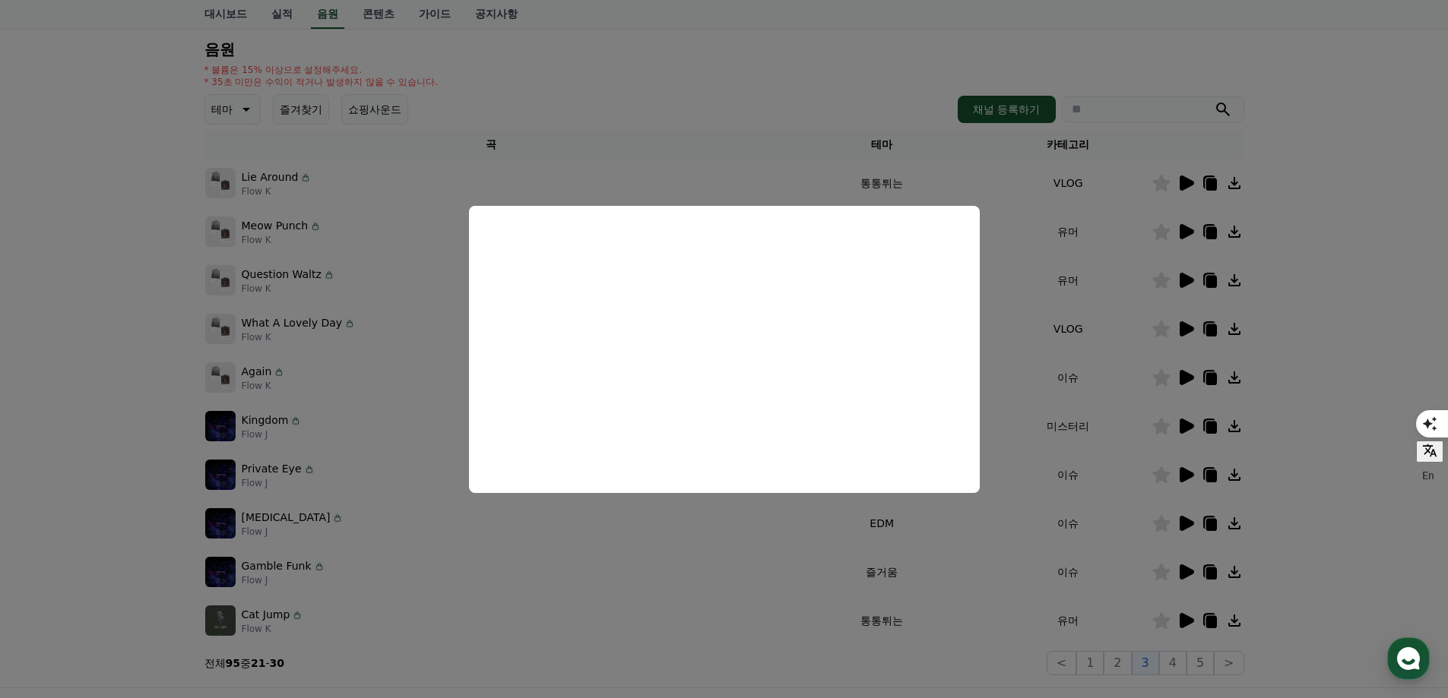
click at [1323, 251] on button "close modal" at bounding box center [724, 349] width 1448 height 698
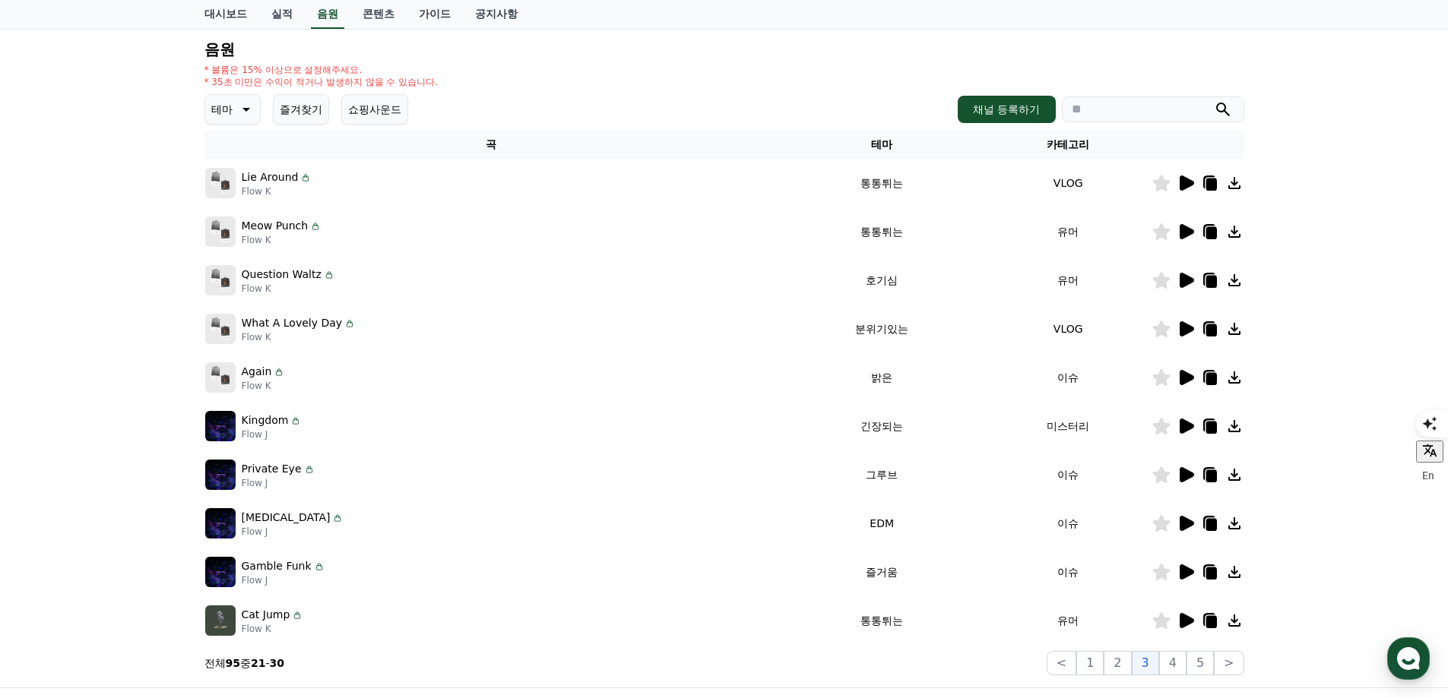
click at [105, 501] on div "크리워드 음원 서비스 이용 시 유의사항 음원 * 볼륨은 15% 이상으로 설정해주세요. * 35초 미만은 수익이 적거나 발생하지 않을 수 있습니…" at bounding box center [724, 320] width 1448 height 735
